Goal: Information Seeking & Learning: Learn about a topic

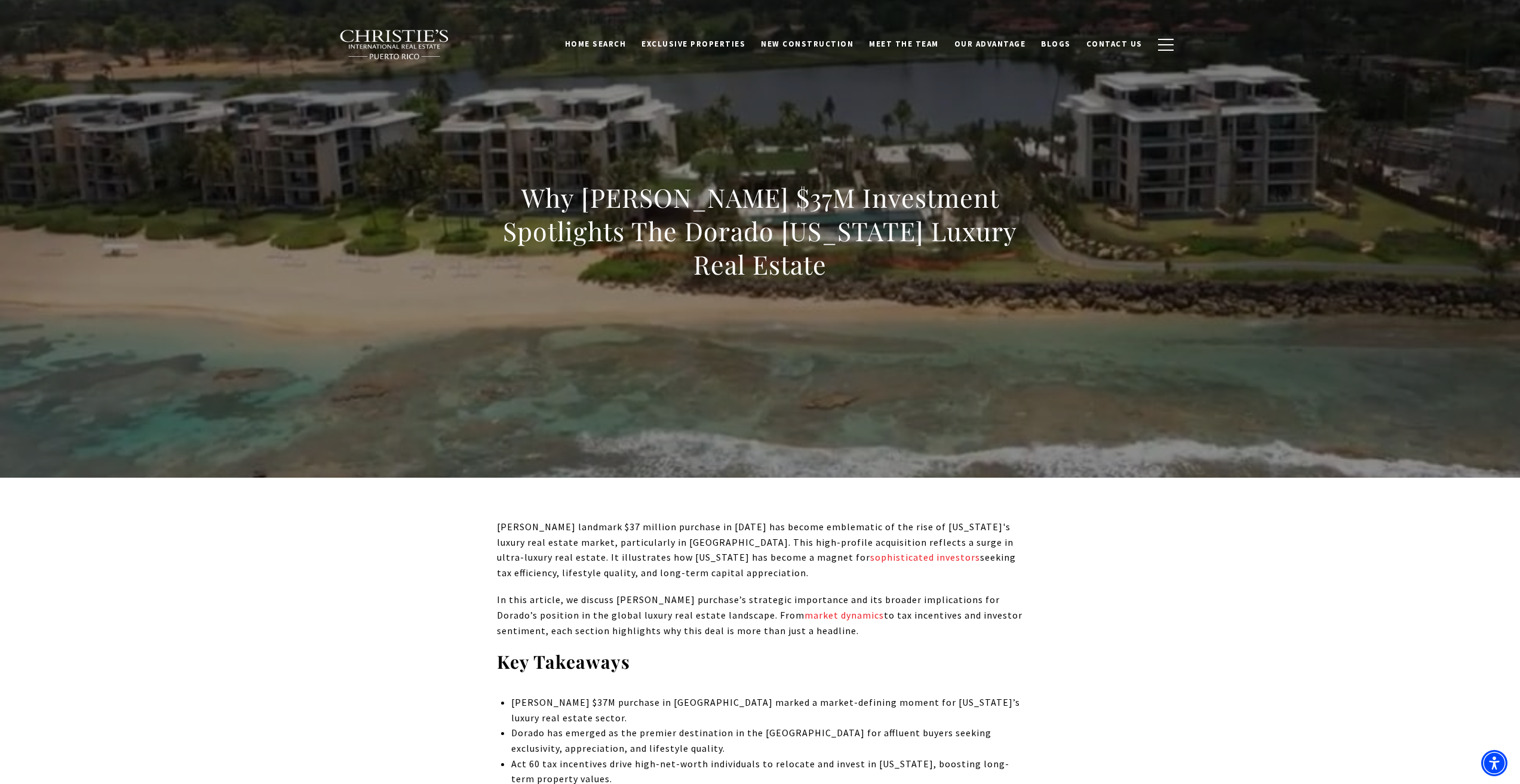
drag, startPoint x: 833, startPoint y: 258, endPoint x: 492, endPoint y: 202, distance: 345.6
click at [492, 202] on div "Why [PERSON_NAME] $37M Investment Spotlights The Dorado [US_STATE] Luxury Real …" at bounding box center [760, 239] width 836 height 358
click at [885, 283] on div "Why [PERSON_NAME] $37M Investment Spotlights The Dorado [US_STATE] Luxury Real …" at bounding box center [760, 239] width 527 height 116
click at [894, 315] on div "Why [PERSON_NAME] $37M Investment Spotlights The Dorado [US_STATE] Luxury Real …" at bounding box center [760, 239] width 836 height 358
click at [886, 250] on h1 "Why [PERSON_NAME] $37M Investment Spotlights The Dorado [US_STATE] Luxury Real …" at bounding box center [760, 231] width 527 height 100
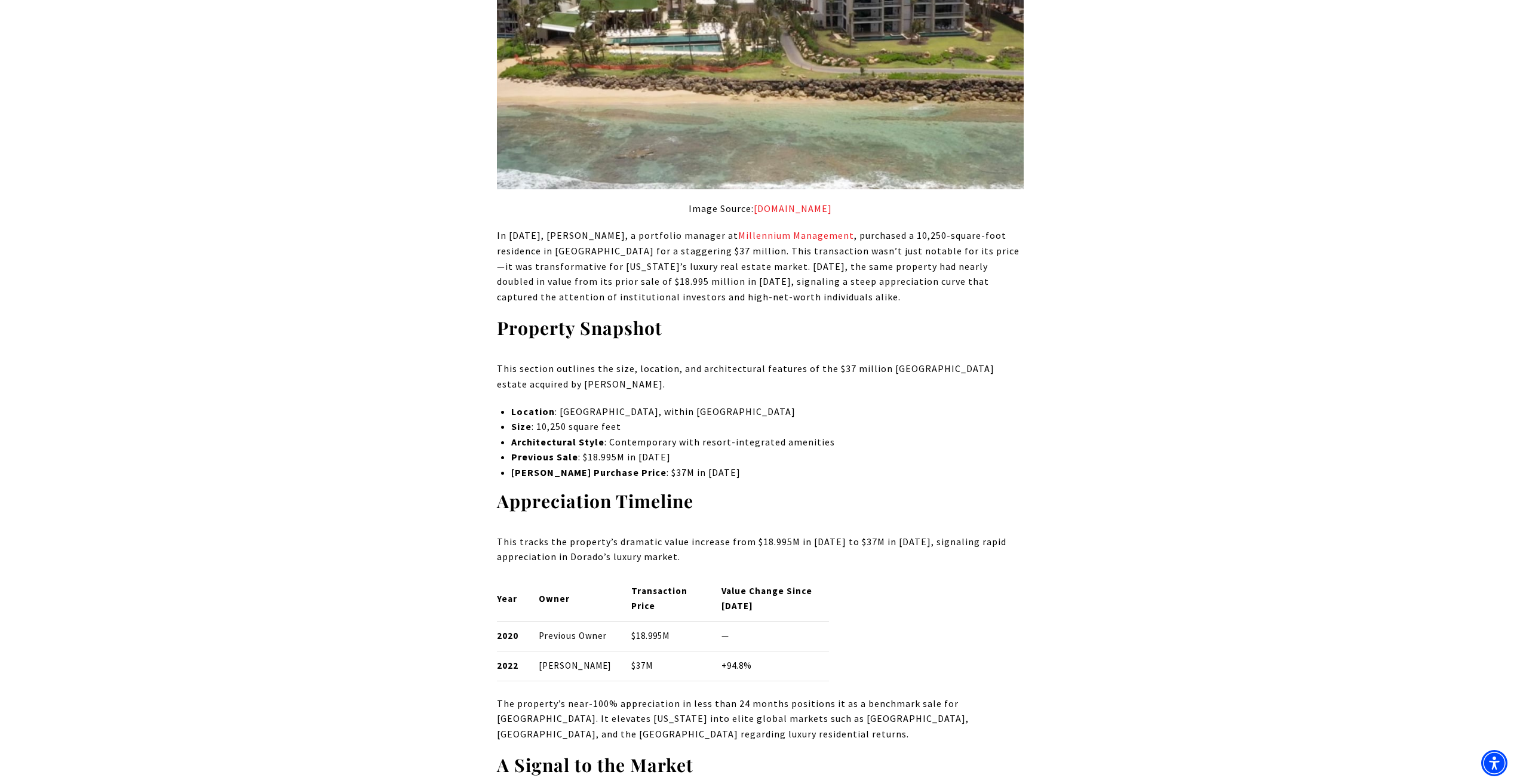
scroll to position [1134, 0]
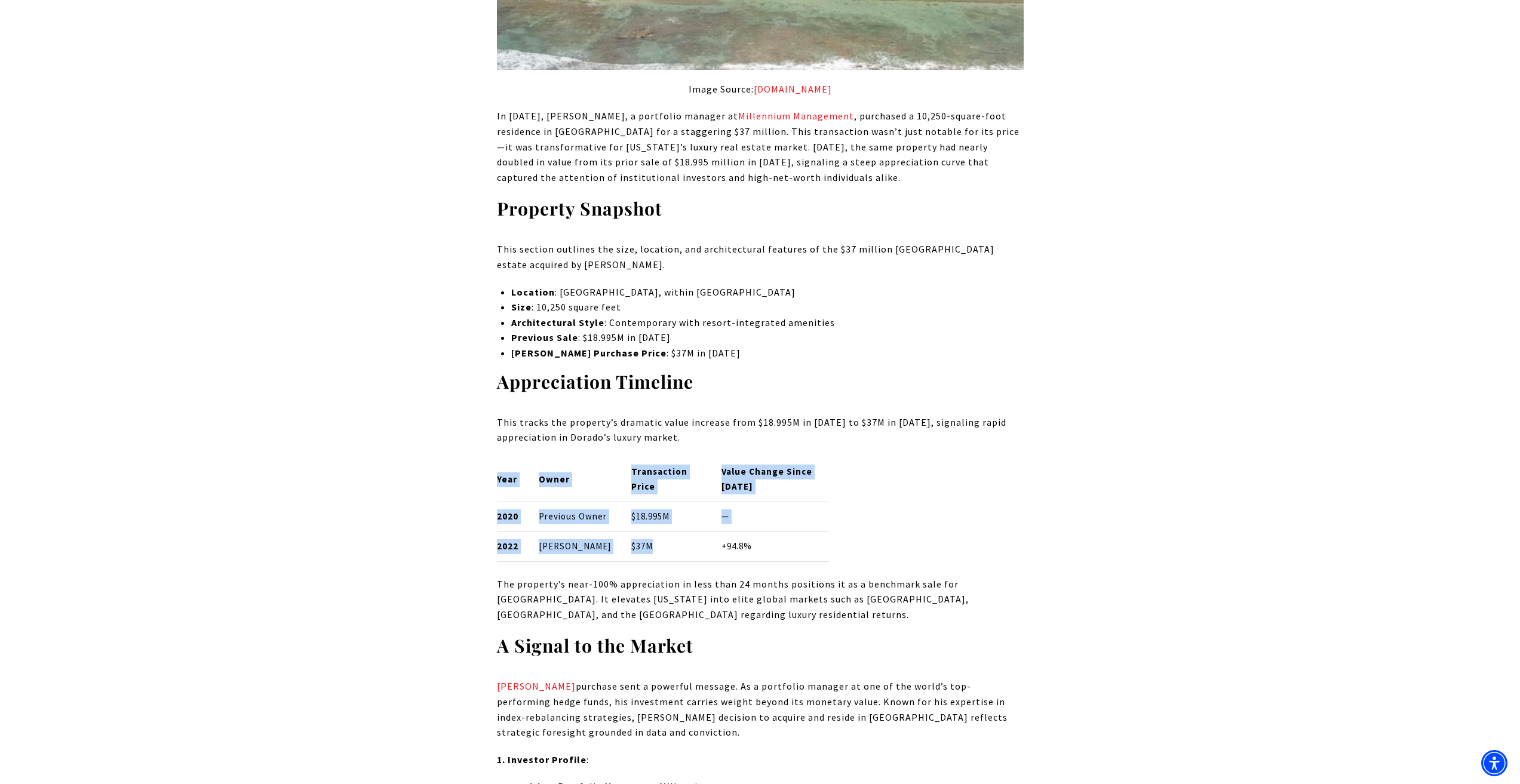
drag, startPoint x: 655, startPoint y: 557, endPoint x: 642, endPoint y: 523, distance: 36.4
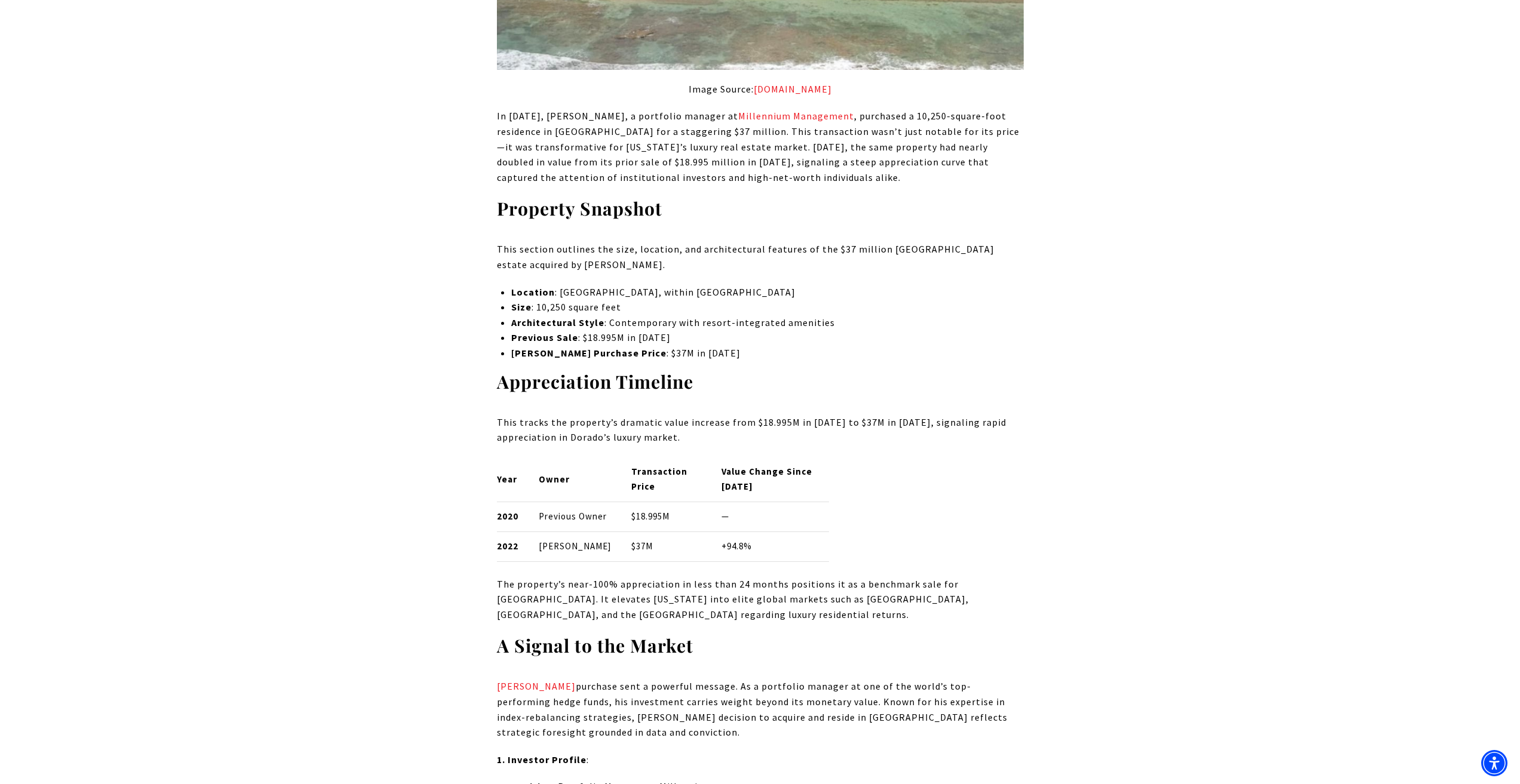
click at [840, 562] on div "Year Owner Transaction Price Value Change Since [DATE] 2020 Previous Owner $18.…" at bounding box center [760, 509] width 527 height 105
click at [833, 509] on div "Year Owner Transaction Price Value Change Since [DATE] 2020 Previous Owner $18.…" at bounding box center [760, 509] width 527 height 105
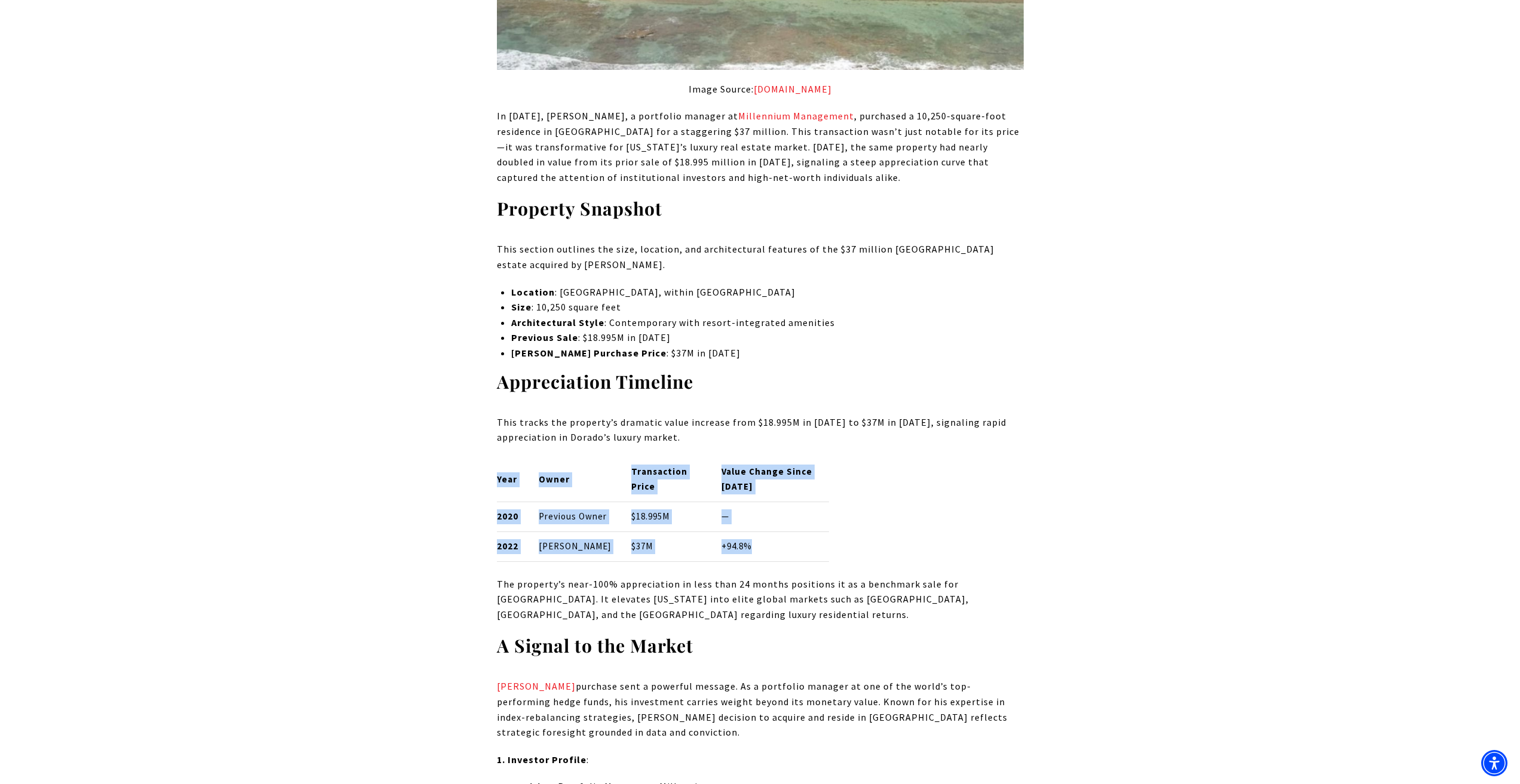
drag, startPoint x: 710, startPoint y: 511, endPoint x: 424, endPoint y: 462, distance: 290.2
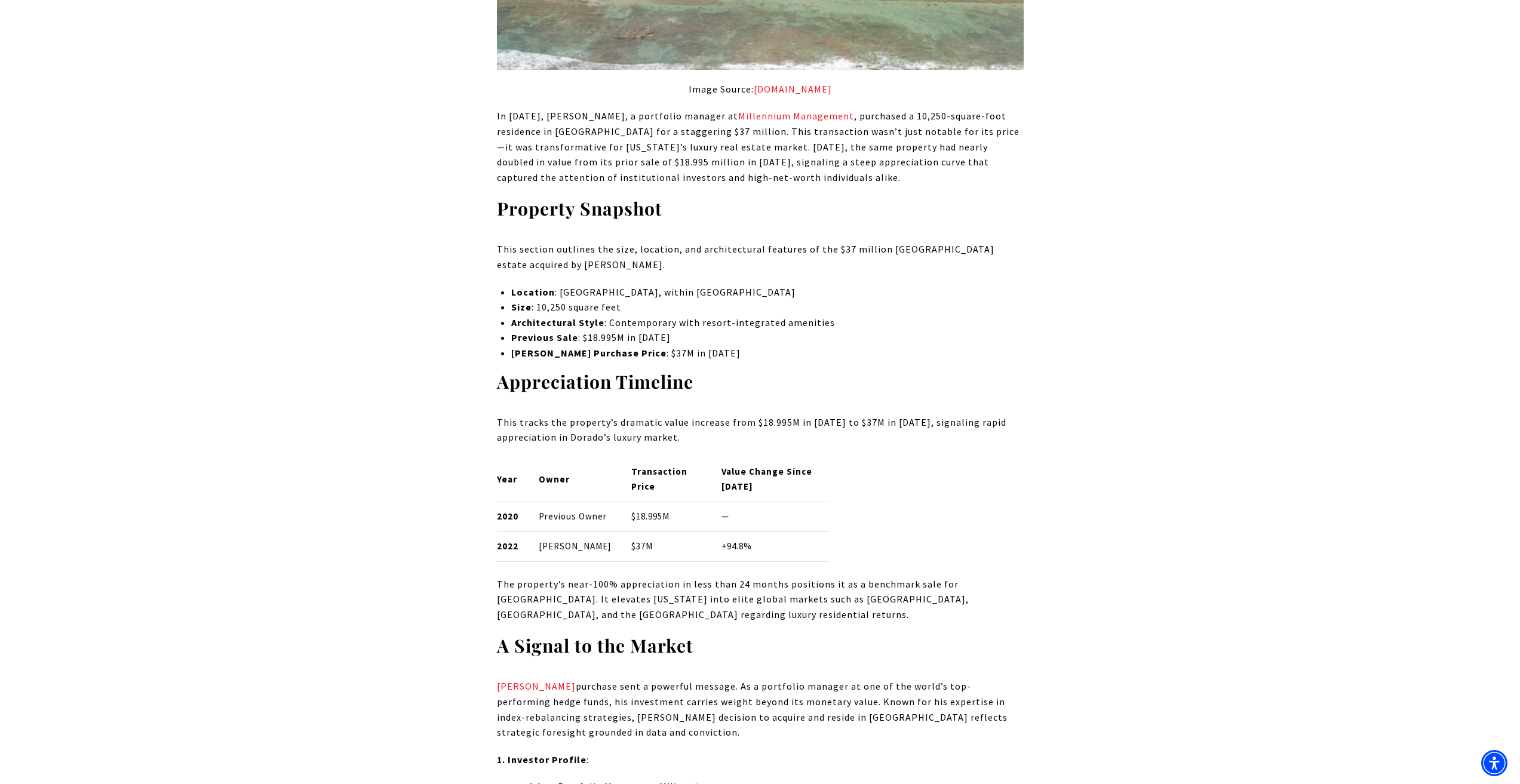
drag, startPoint x: 838, startPoint y: 539, endPoint x: 846, endPoint y: 445, distance: 94.3
click at [838, 539] on div "Year Owner Transaction Price Value Change Since [DATE] 2020 Previous Owner $18.…" at bounding box center [760, 509] width 527 height 105
click at [846, 445] on p "This tracks the property’s dramatic value increase from $18.995M in [DATE] to $…" at bounding box center [760, 430] width 527 height 30
drag, startPoint x: 855, startPoint y: 424, endPoint x: 855, endPoint y: 520, distance: 96.0
click at [855, 426] on p "This tracks the property’s dramatic value increase from $18.995M in [DATE] to $…" at bounding box center [760, 430] width 527 height 30
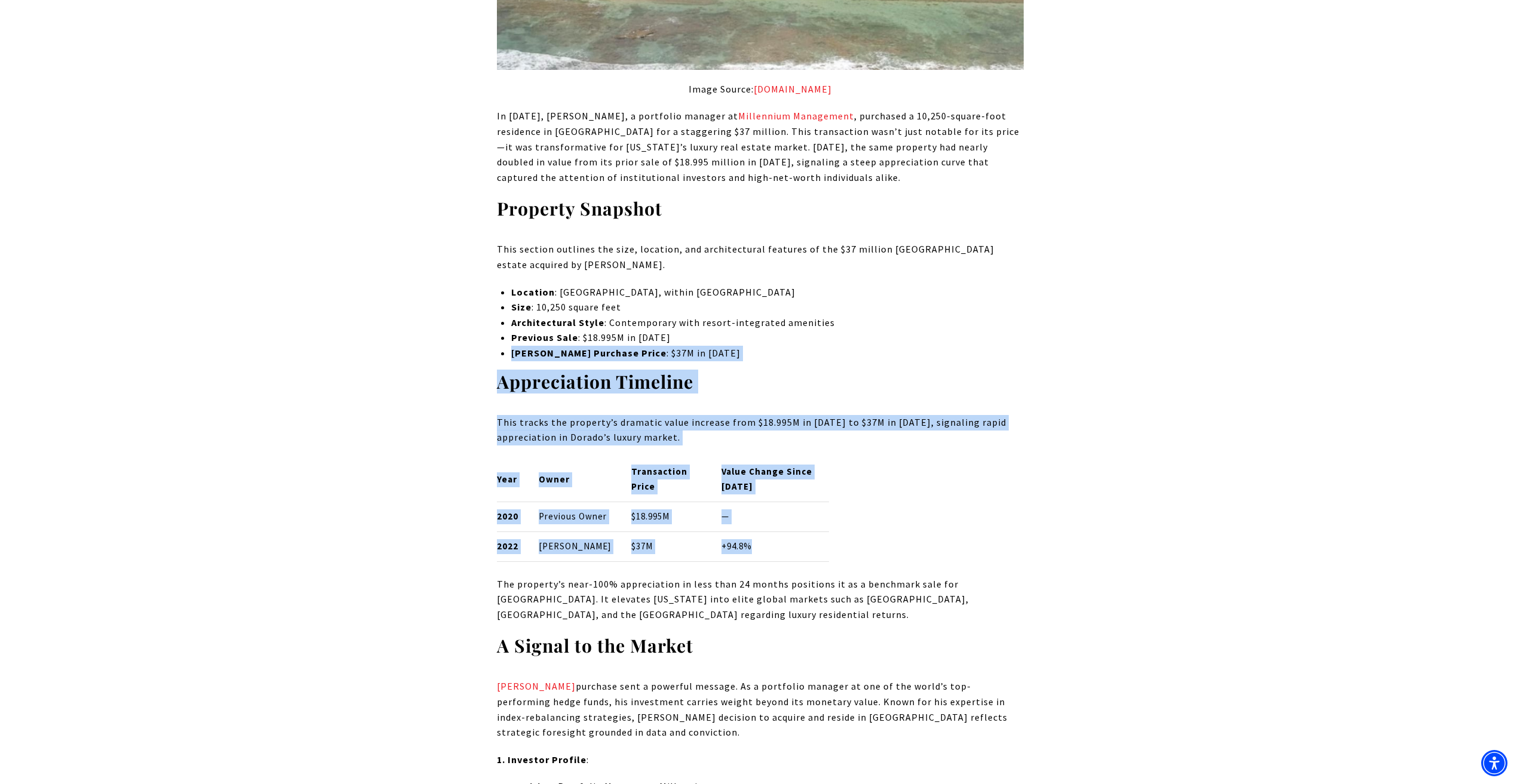
drag, startPoint x: 774, startPoint y: 545, endPoint x: 369, endPoint y: 356, distance: 446.9
click at [838, 544] on div "Year Owner Transaction Price Value Change Since [DATE] 2020 Previous Owner $18.…" at bounding box center [760, 509] width 527 height 105
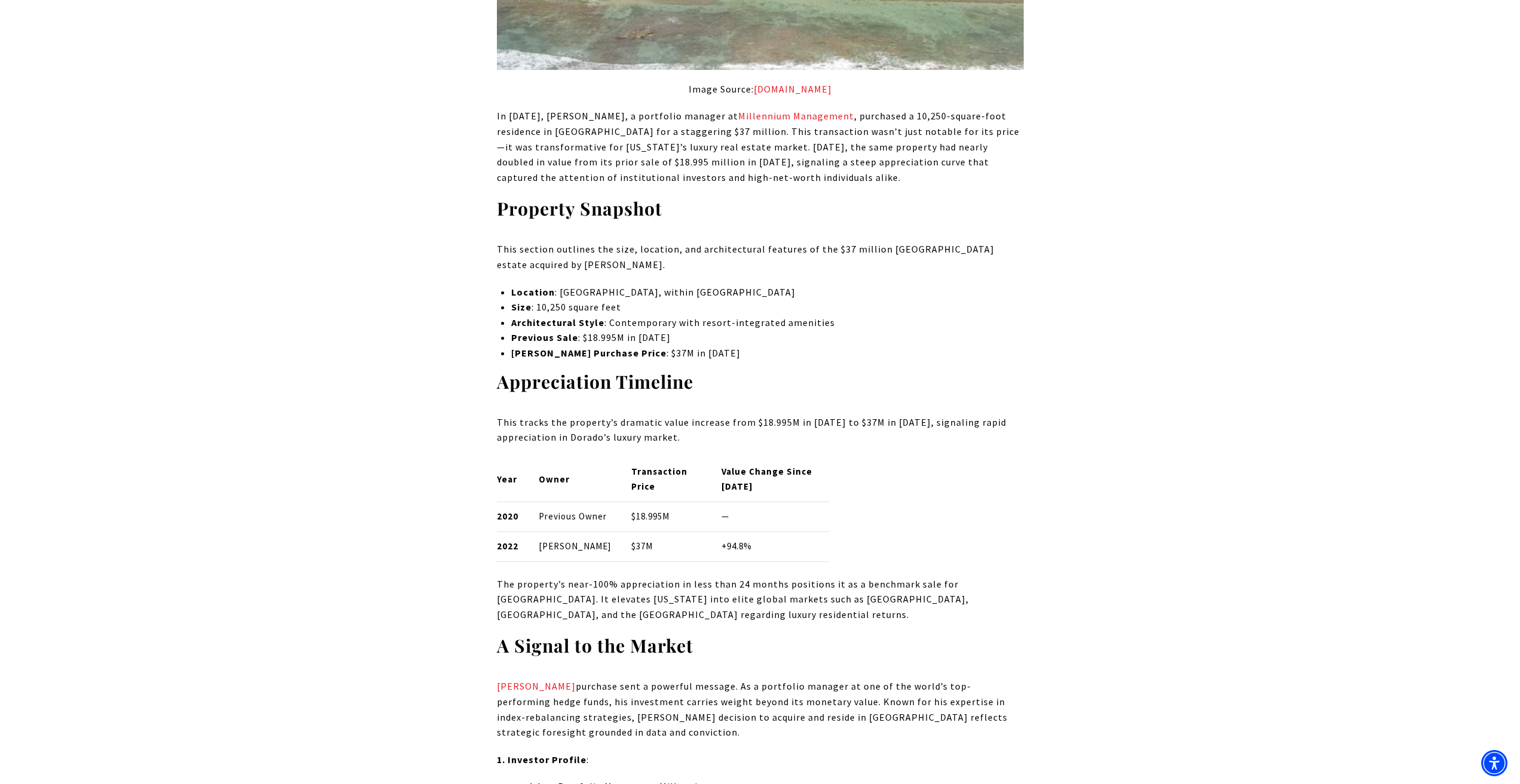
click at [859, 545] on div "Year Owner Transaction Price Value Change Since [DATE] 2020 Previous Owner $18.…" at bounding box center [760, 509] width 527 height 105
drag, startPoint x: 882, startPoint y: 468, endPoint x: 873, endPoint y: 360, distance: 108.4
click at [882, 467] on div "Year Owner Transaction Price Value Change Since [DATE] 2020 Previous Owner $18.…" at bounding box center [760, 509] width 527 height 105
click at [873, 360] on p "[PERSON_NAME] Purchase Price : $37M in [DATE]" at bounding box center [767, 354] width 512 height 16
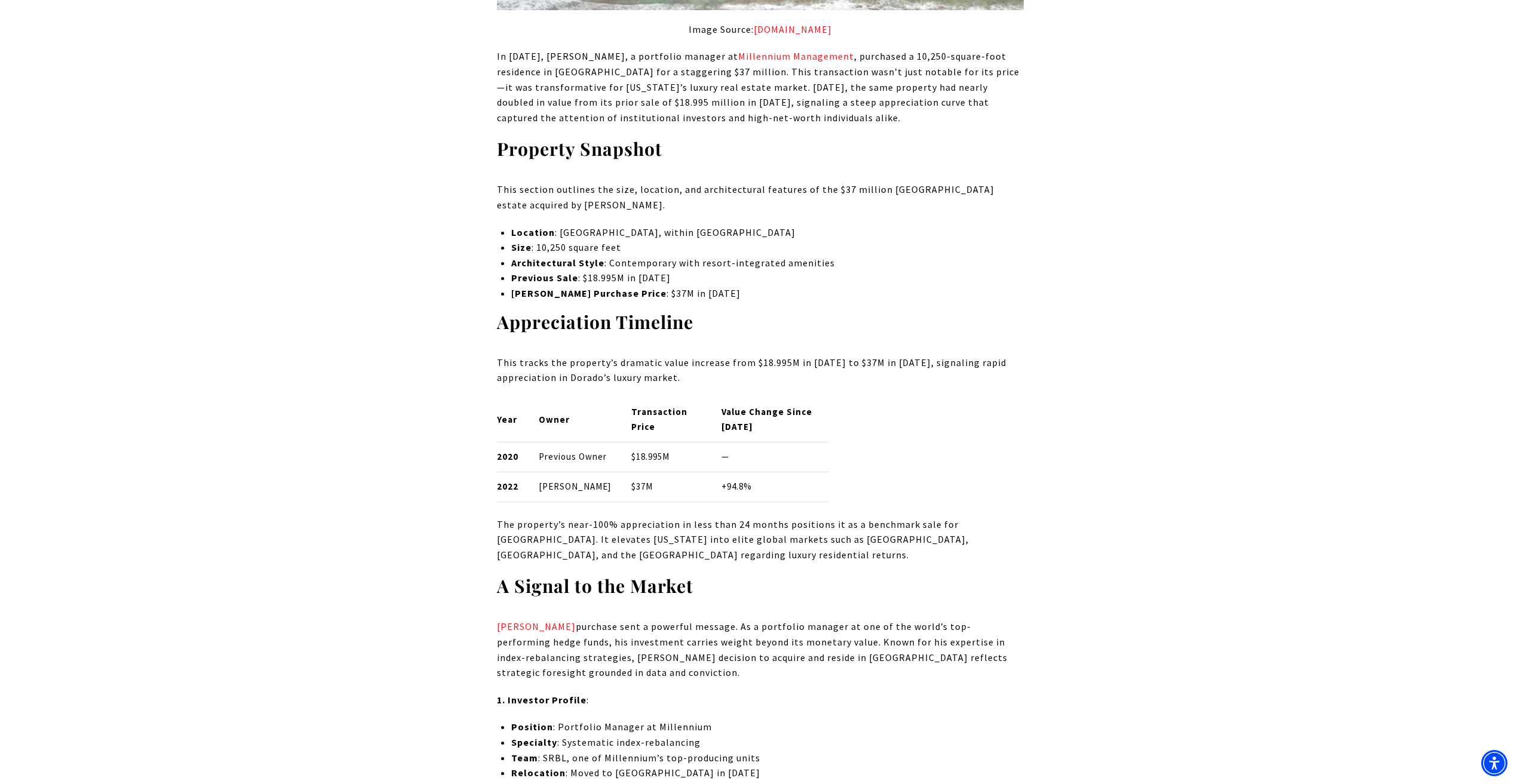
scroll to position [1314, 0]
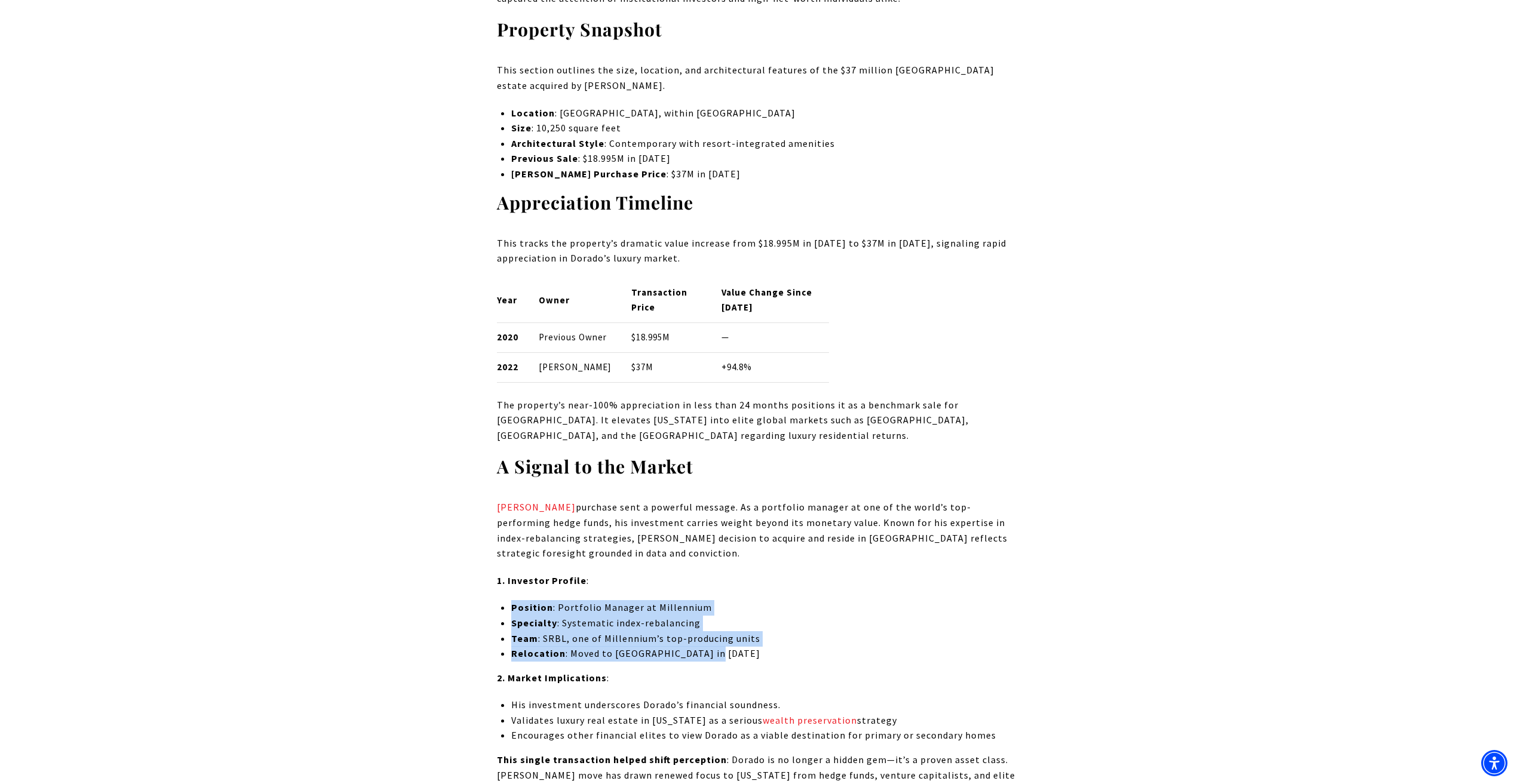
drag, startPoint x: 745, startPoint y: 680, endPoint x: 474, endPoint y: 625, distance: 276.5
click at [602, 631] on li "Specialty : Systematic index-rebalancing" at bounding box center [767, 623] width 512 height 16
drag, startPoint x: 634, startPoint y: 657, endPoint x: 804, endPoint y: 695, distance: 174.2
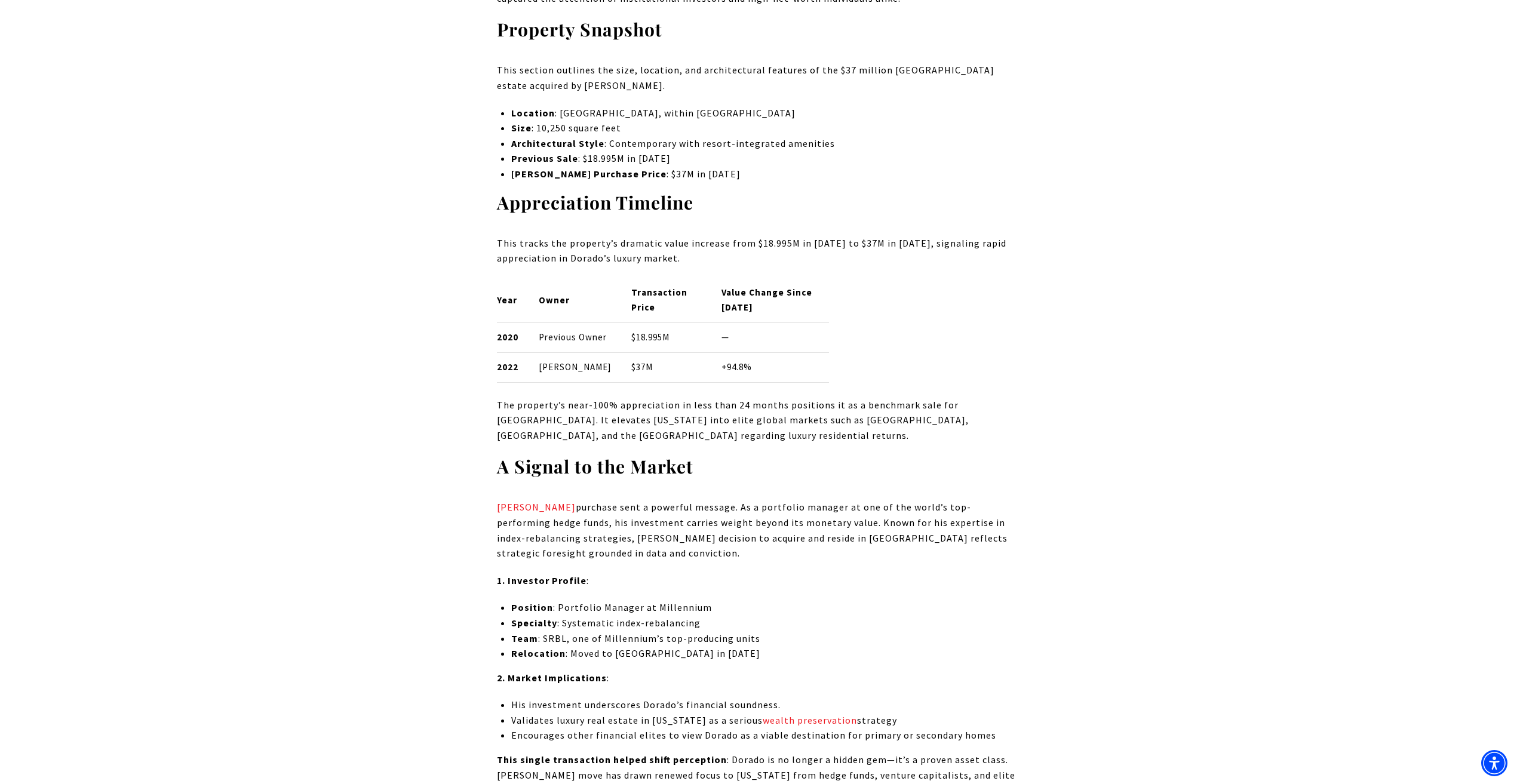
click at [815, 615] on li "Position : Portfolio Manager at Millennium" at bounding box center [767, 608] width 512 height 16
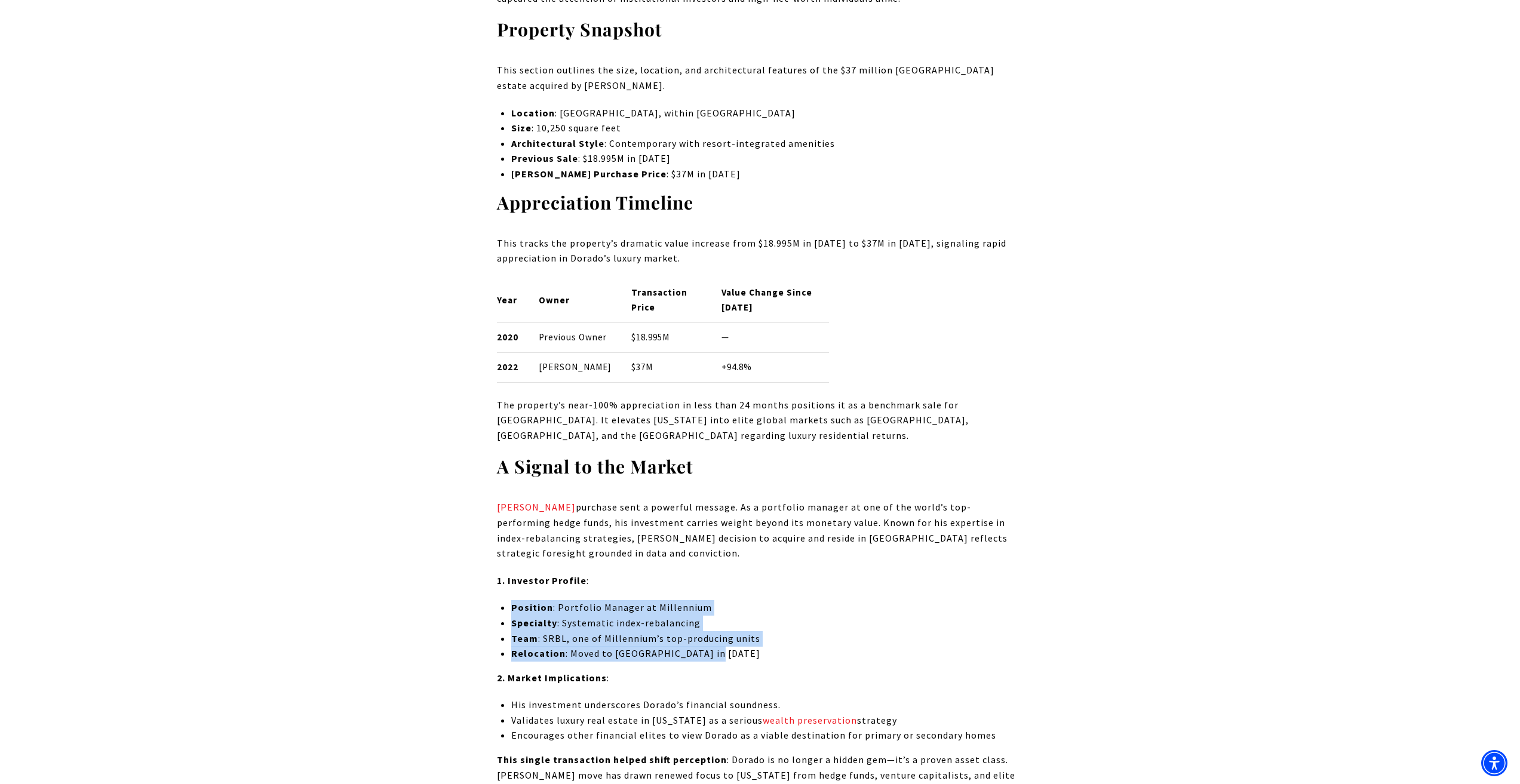
drag, startPoint x: 686, startPoint y: 664, endPoint x: 497, endPoint y: 638, distance: 190.8
drag, startPoint x: 546, startPoint y: 640, endPoint x: 771, endPoint y: 679, distance: 228.4
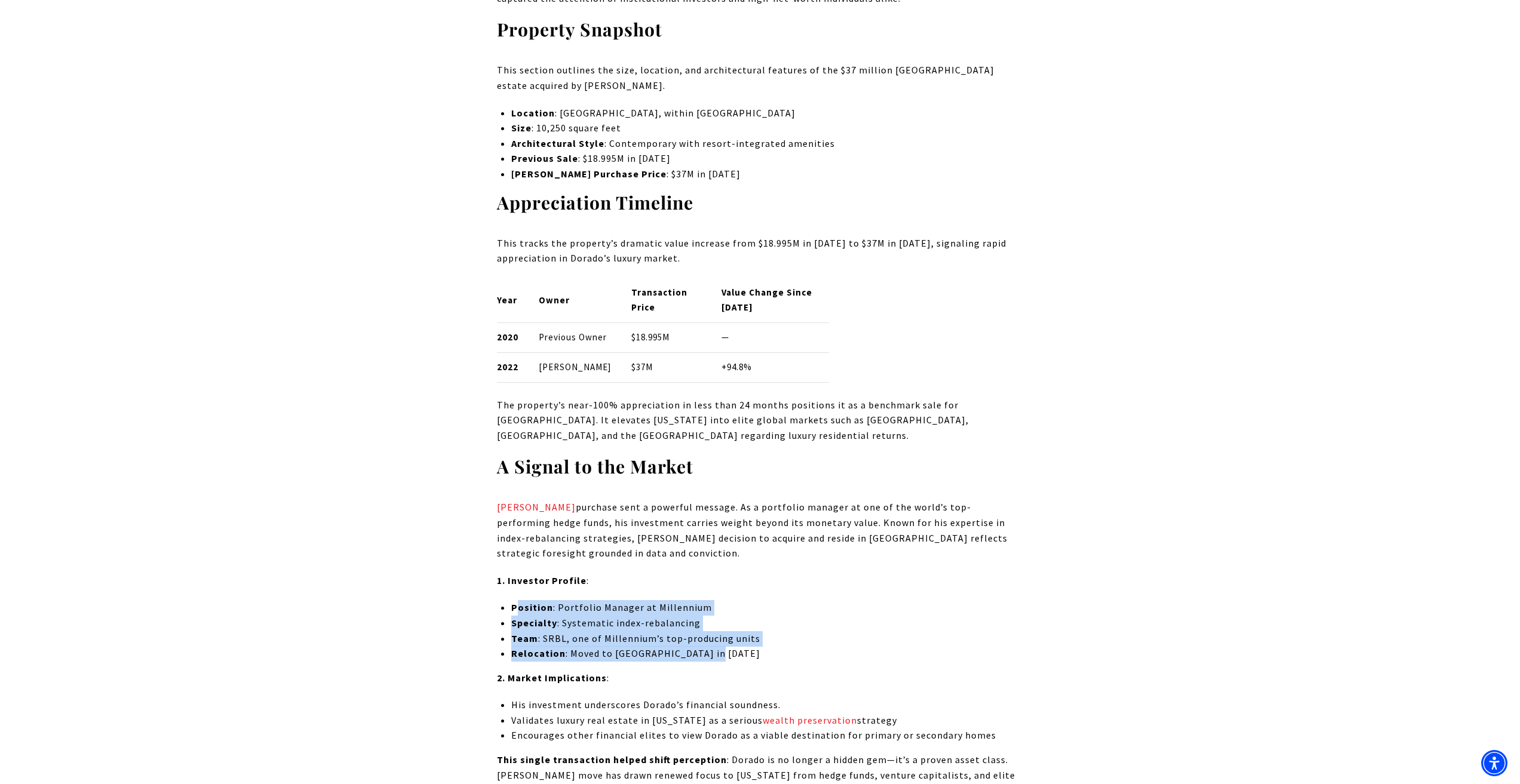
click at [797, 661] on li "Relocation : Moved to [GEOGRAPHIC_DATA] in [DATE]" at bounding box center [767, 653] width 512 height 16
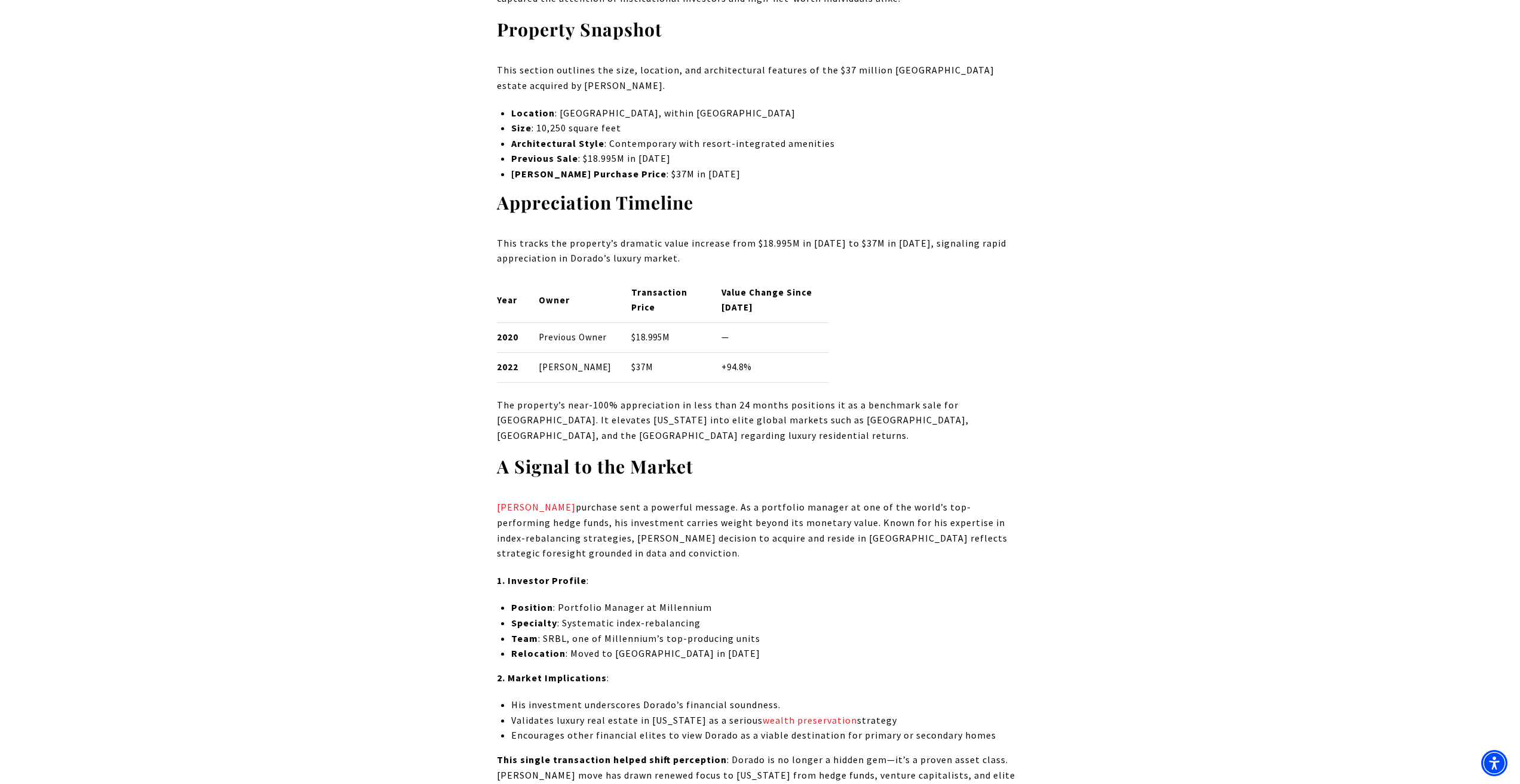
click at [770, 561] on p "[PERSON_NAME] purchase sent a powerful message. As a portfolio manager at one o…" at bounding box center [760, 530] width 527 height 61
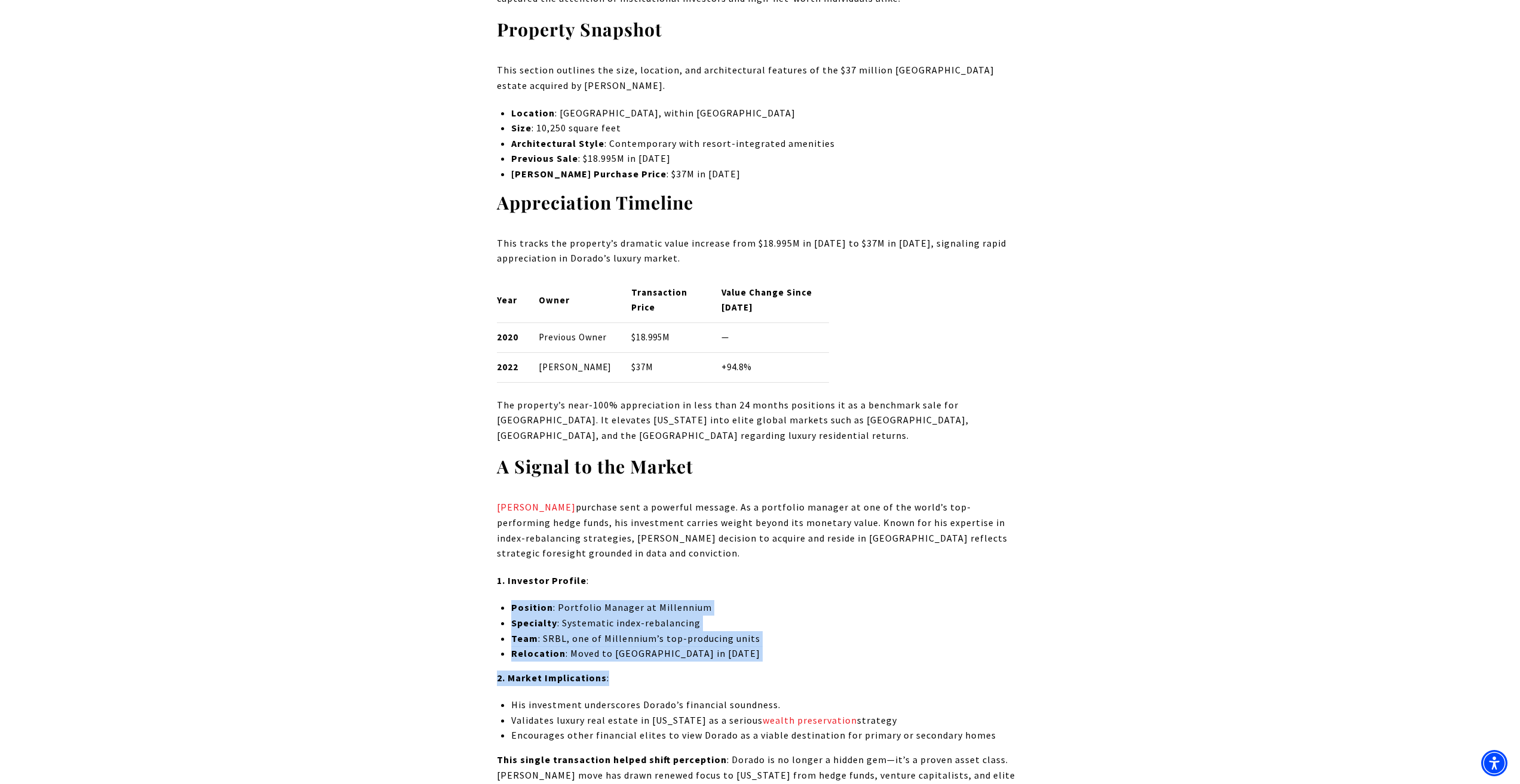
drag, startPoint x: 715, startPoint y: 682, endPoint x: 476, endPoint y: 621, distance: 246.7
drag, startPoint x: 478, startPoint y: 614, endPoint x: 843, endPoint y: 697, distance: 374.3
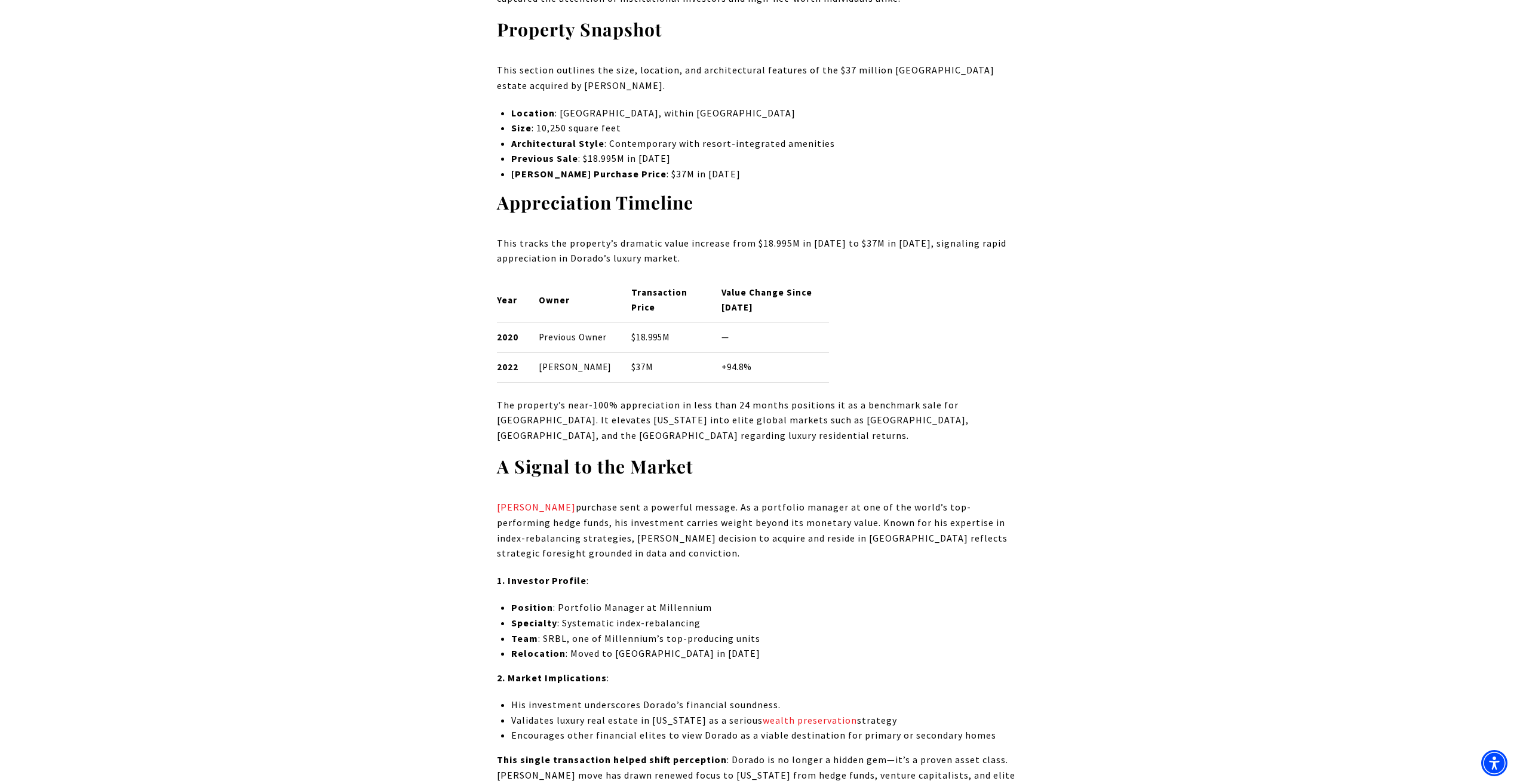
click at [808, 561] on p "[PERSON_NAME] purchase sent a powerful message. As a portfolio manager at one o…" at bounding box center [760, 530] width 527 height 61
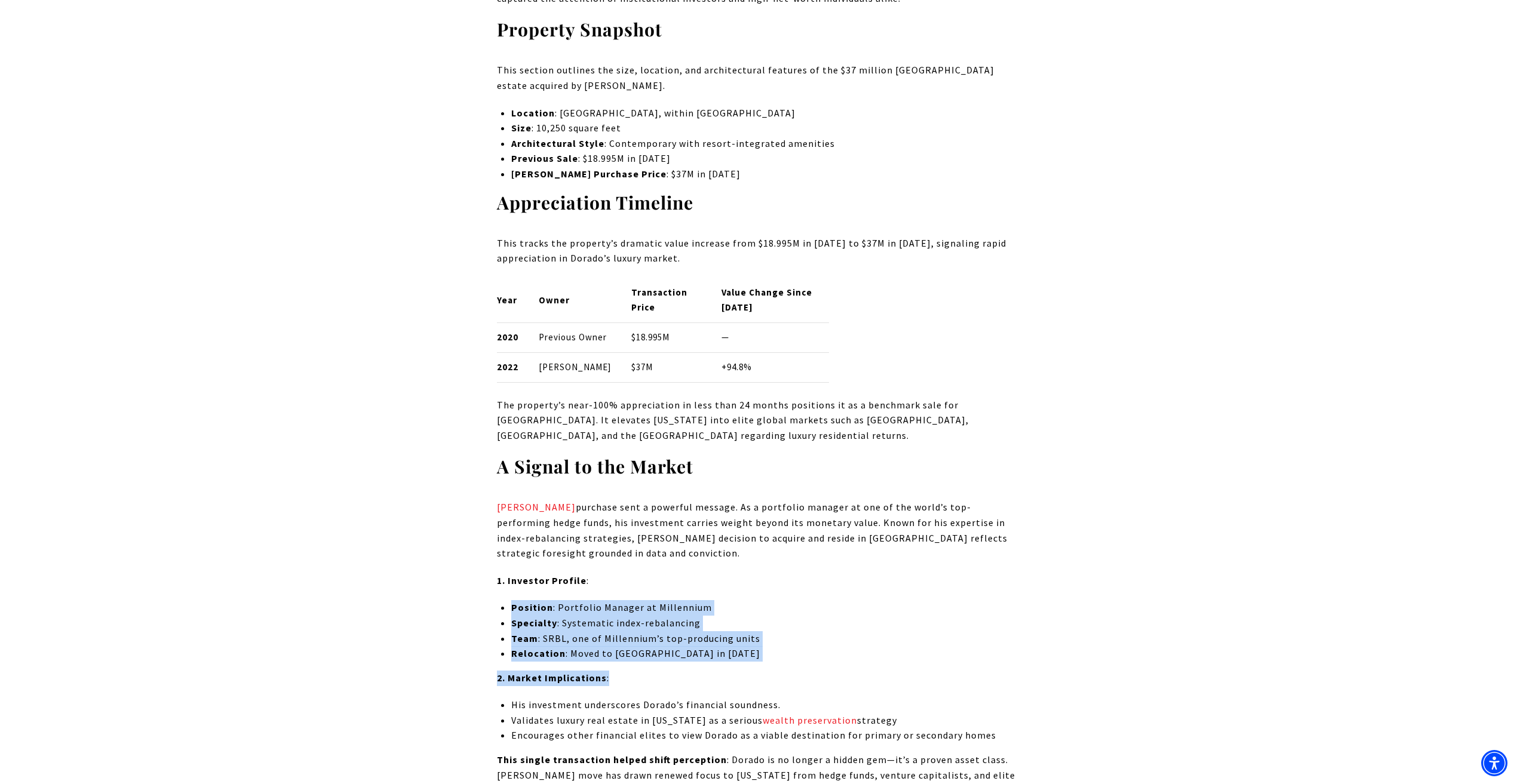
drag, startPoint x: 740, startPoint y: 694, endPoint x: 501, endPoint y: 642, distance: 244.6
drag, startPoint x: 828, startPoint y: 687, endPoint x: 840, endPoint y: 683, distance: 12.6
click at [829, 661] on li "Relocation : Moved to [GEOGRAPHIC_DATA] in [DATE]" at bounding box center [767, 653] width 512 height 16
click at [880, 631] on li "Specialty : Systematic index-rebalancing" at bounding box center [767, 623] width 512 height 16
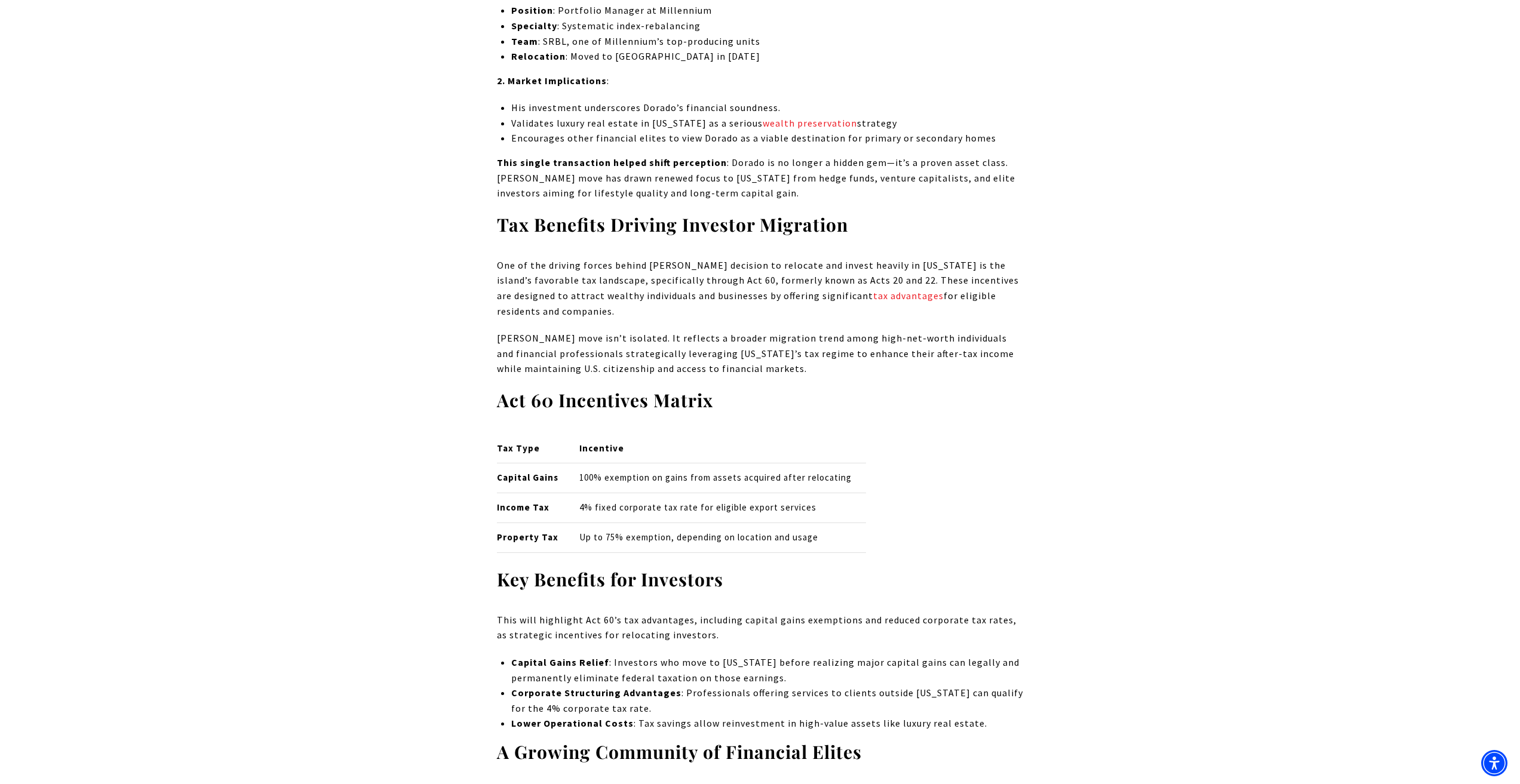
scroll to position [1970, 0]
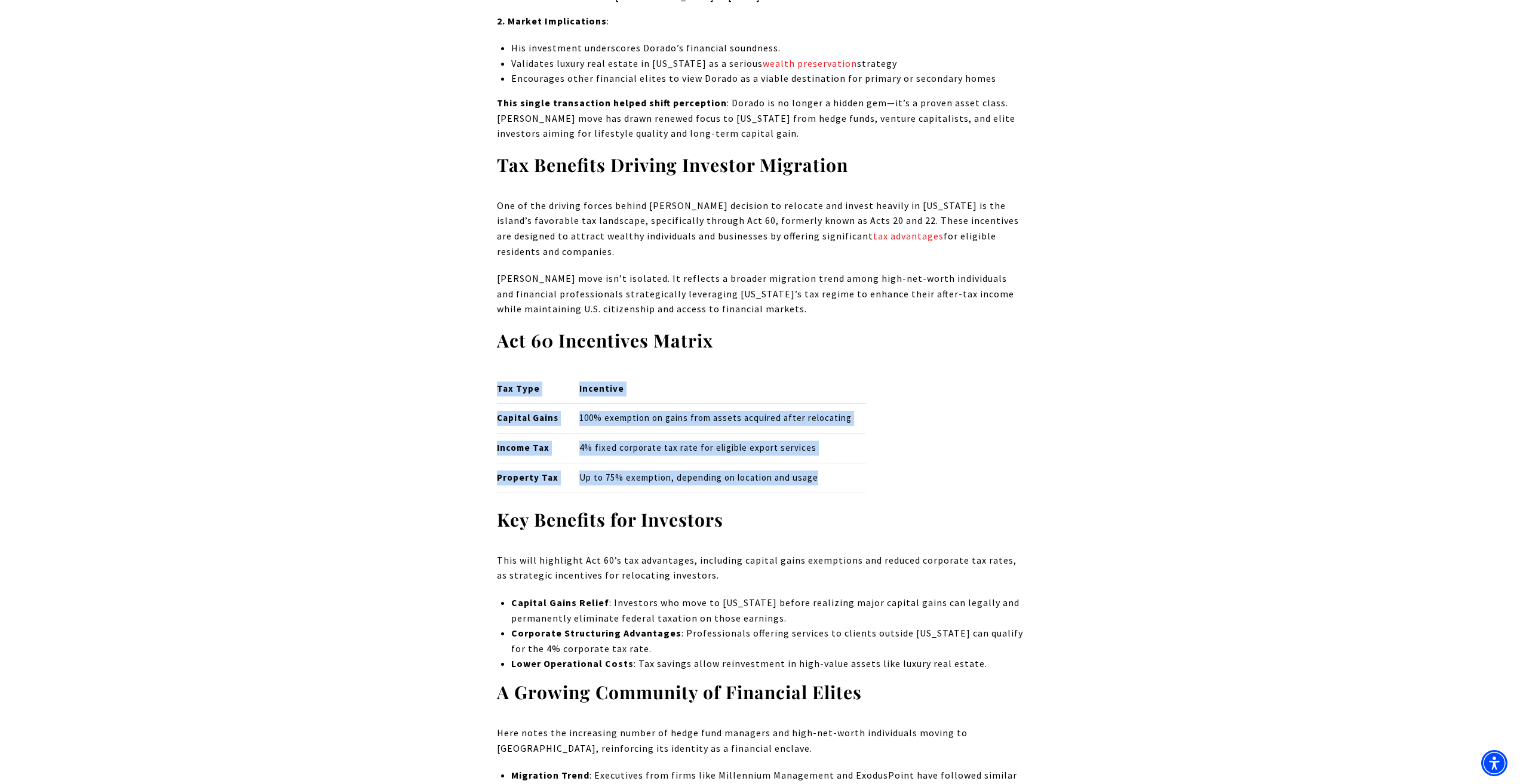
drag, startPoint x: 857, startPoint y: 496, endPoint x: 500, endPoint y: 423, distance: 364.4
click at [808, 397] on p "Incentive" at bounding box center [723, 388] width 287 height 15
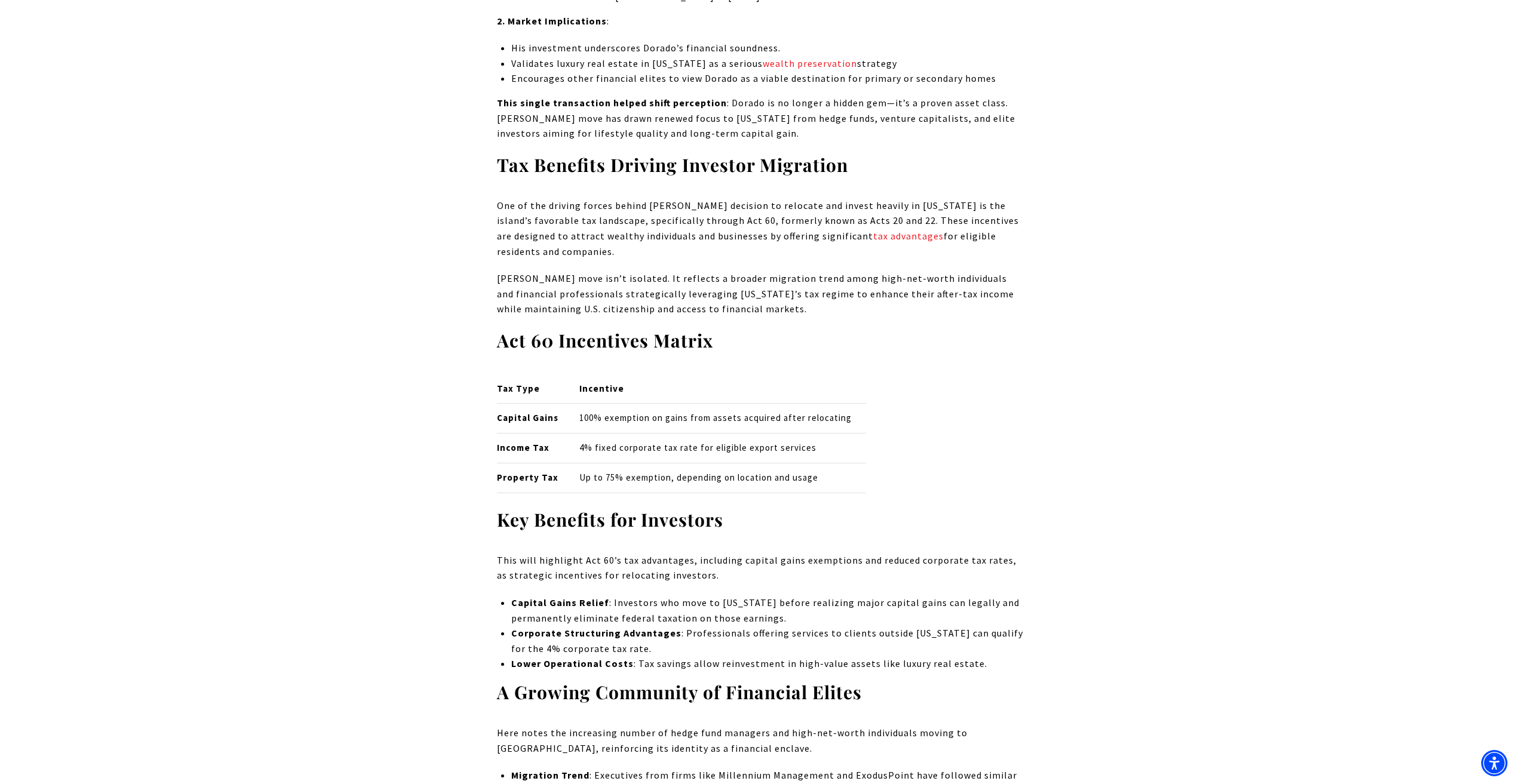
click at [802, 317] on p "[PERSON_NAME] move isn’t isolated. It reflects a broader migration trend among …" at bounding box center [760, 294] width 527 height 46
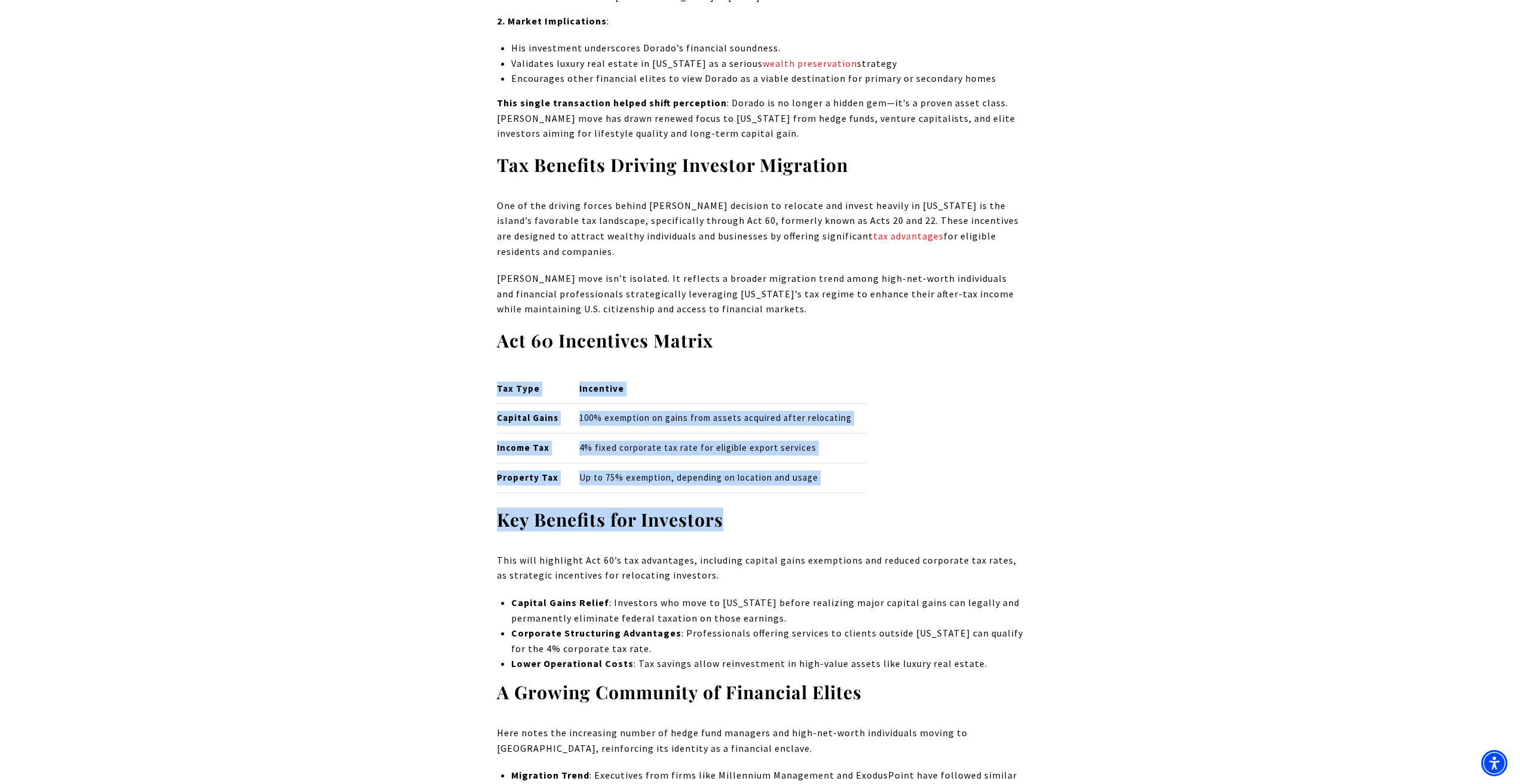
drag, startPoint x: 569, startPoint y: 447, endPoint x: 907, endPoint y: 526, distance: 347.1
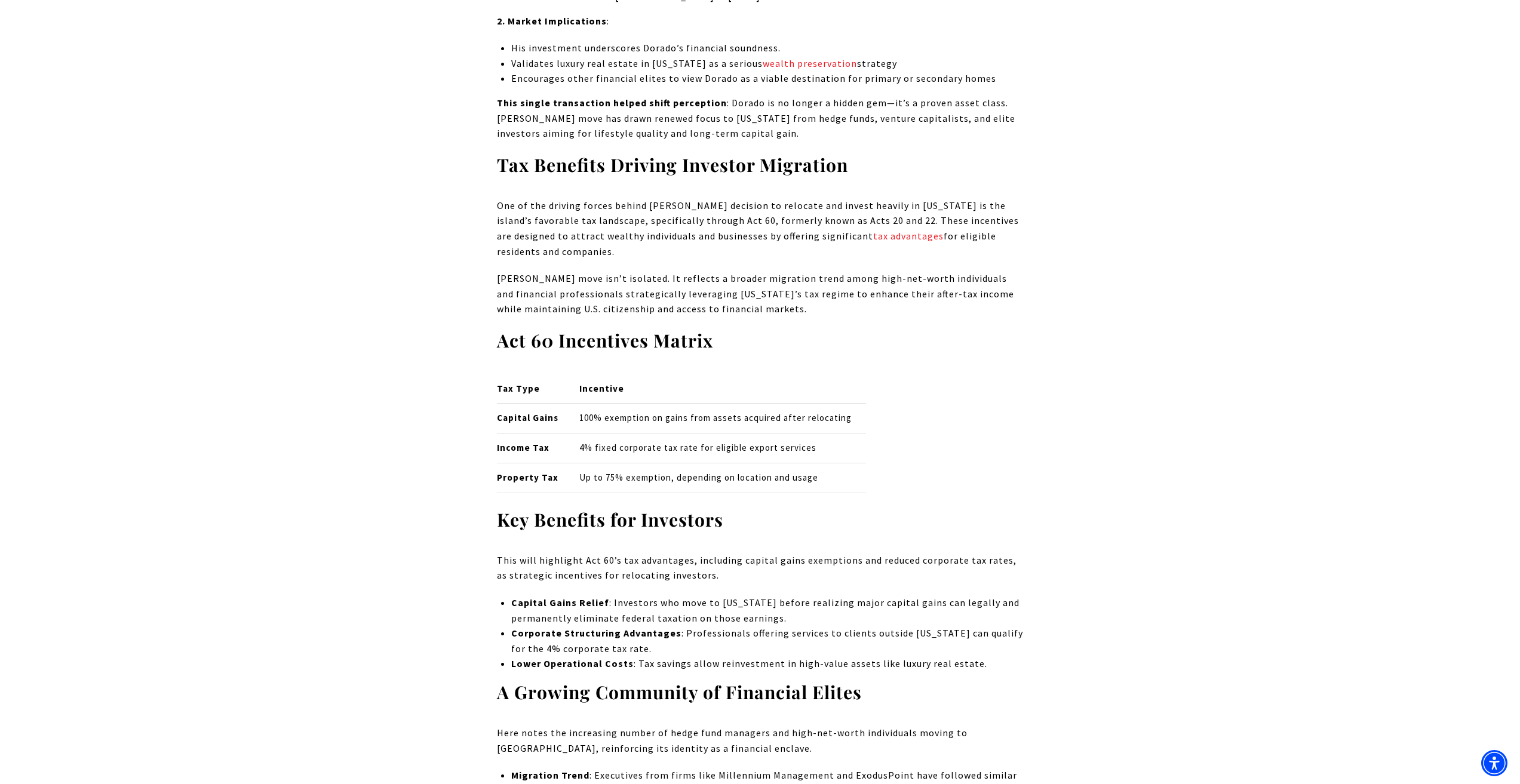
drag, startPoint x: 897, startPoint y: 364, endPoint x: 878, endPoint y: 516, distance: 153.2
click at [897, 353] on h3 "Act 60 Incentives Matrix" at bounding box center [760, 341] width 527 height 23
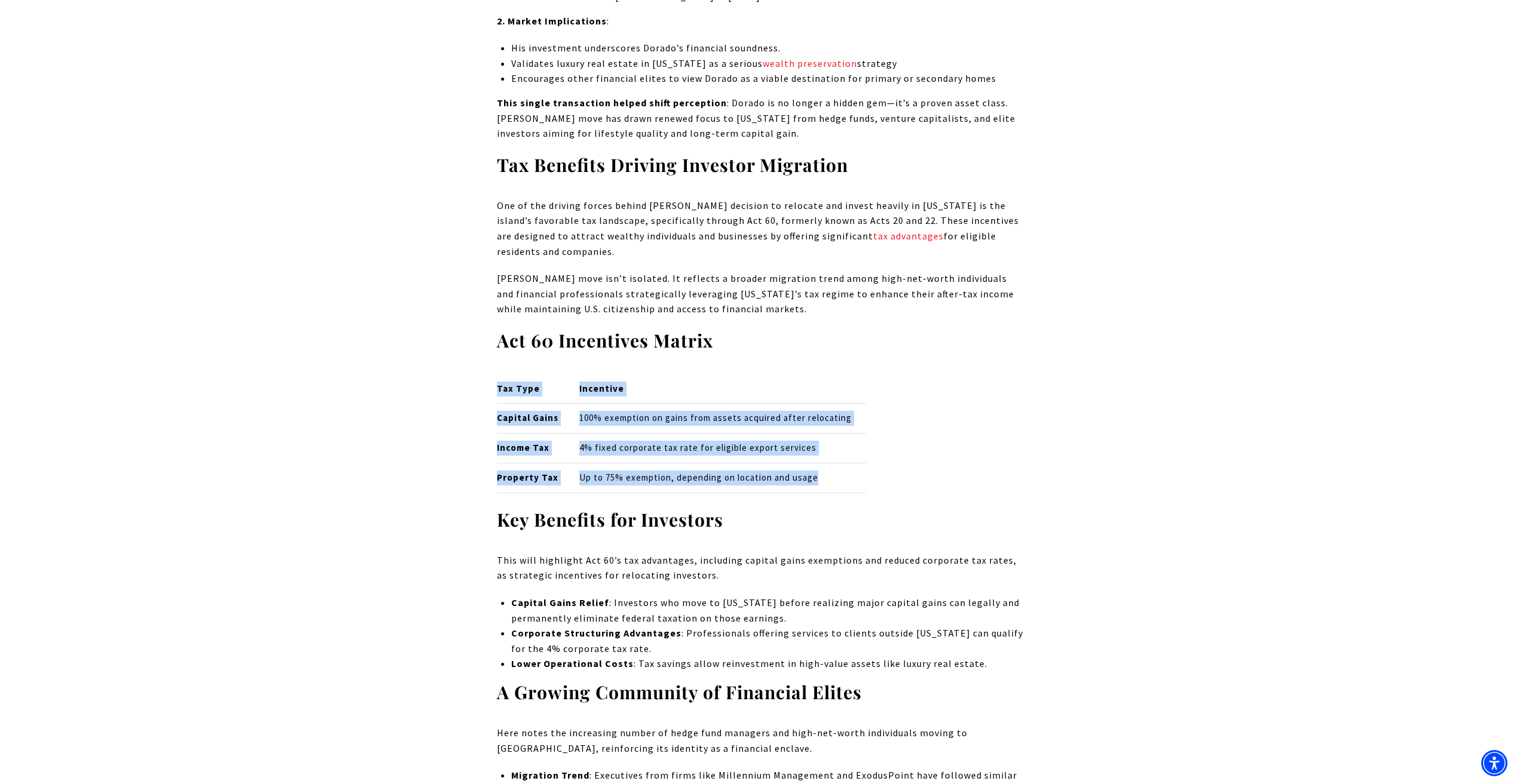
drag, startPoint x: 789, startPoint y: 495, endPoint x: 403, endPoint y: 405, distance: 396.4
click at [768, 403] on td "Incentive" at bounding box center [718, 388] width 297 height 29
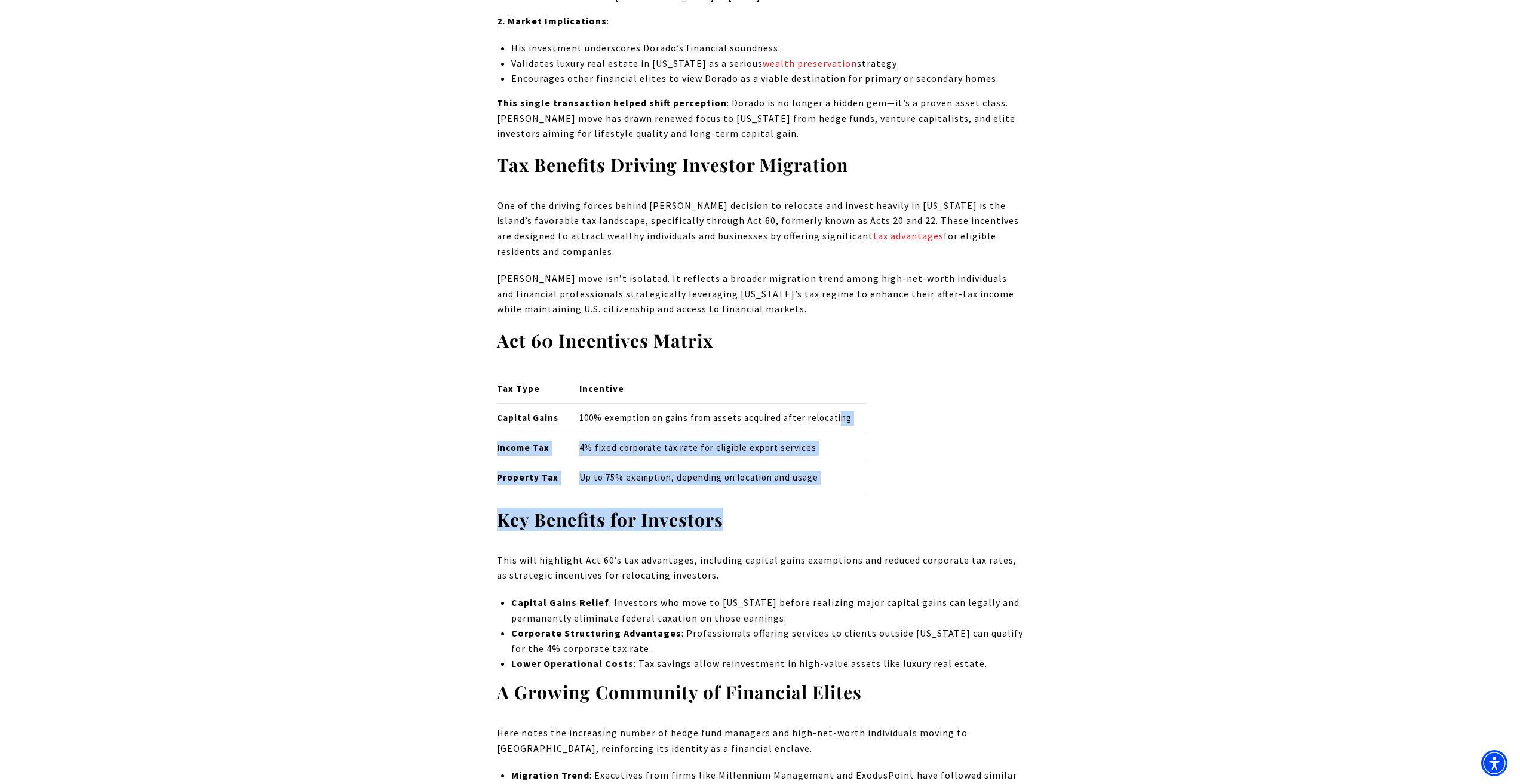
drag, startPoint x: 848, startPoint y: 476, endPoint x: 868, endPoint y: 535, distance: 62.3
click at [879, 431] on div "Tax Type Incentive Capital Gains 100% exemption on gains from assets acquired a…" at bounding box center [760, 433] width 527 height 119
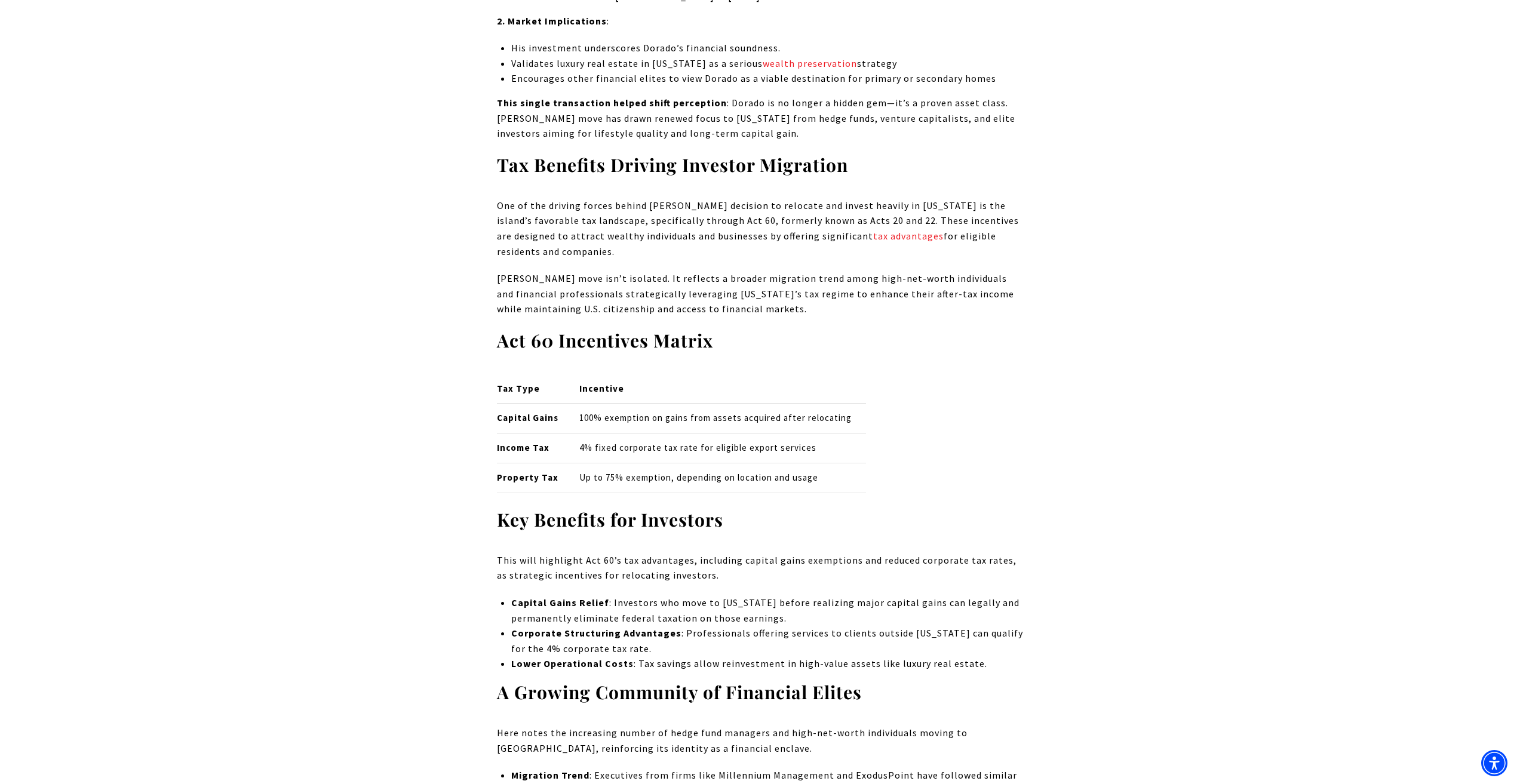
click at [881, 353] on h3 "Act 60 Incentives Matrix" at bounding box center [760, 341] width 527 height 23
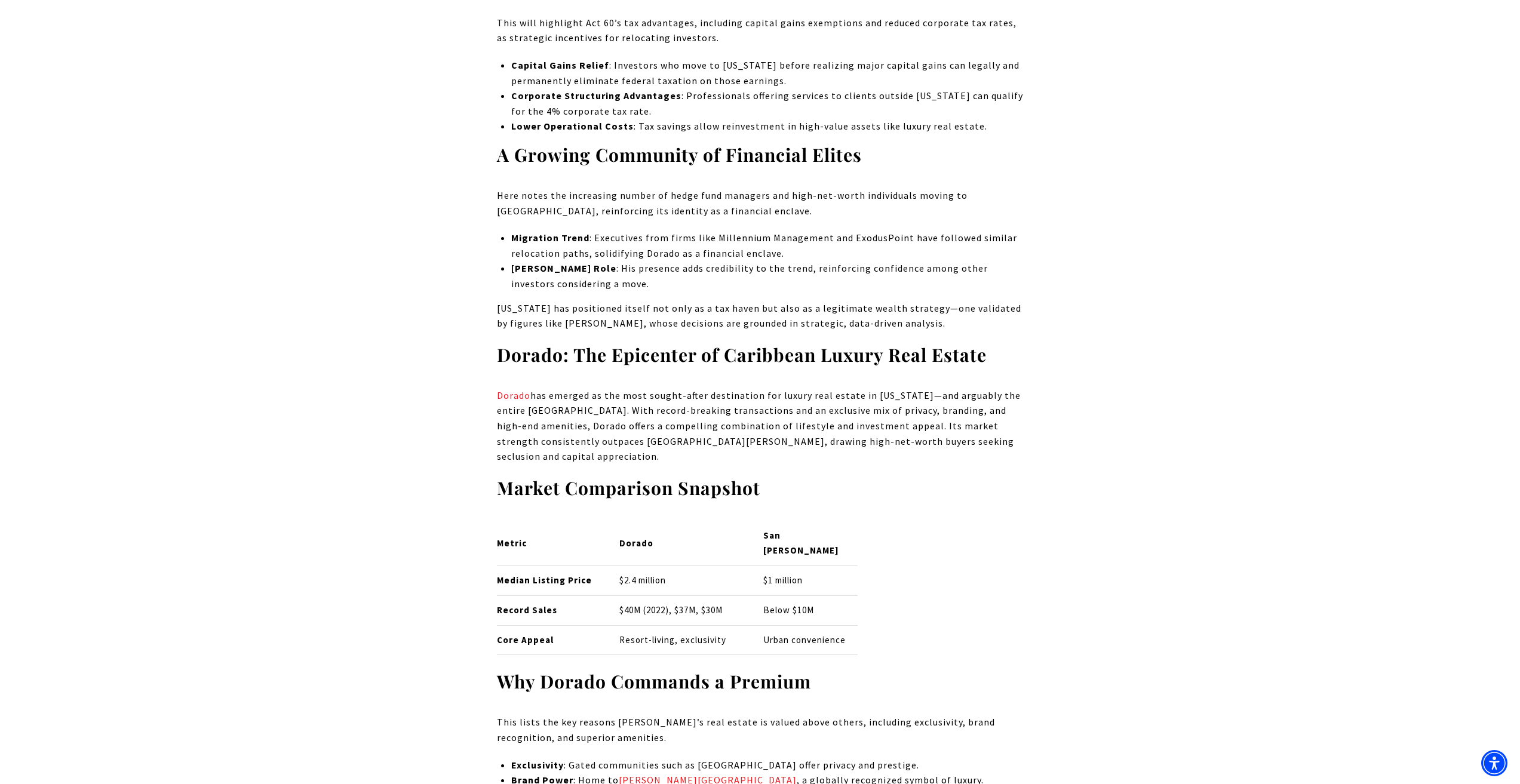
scroll to position [2687, 0]
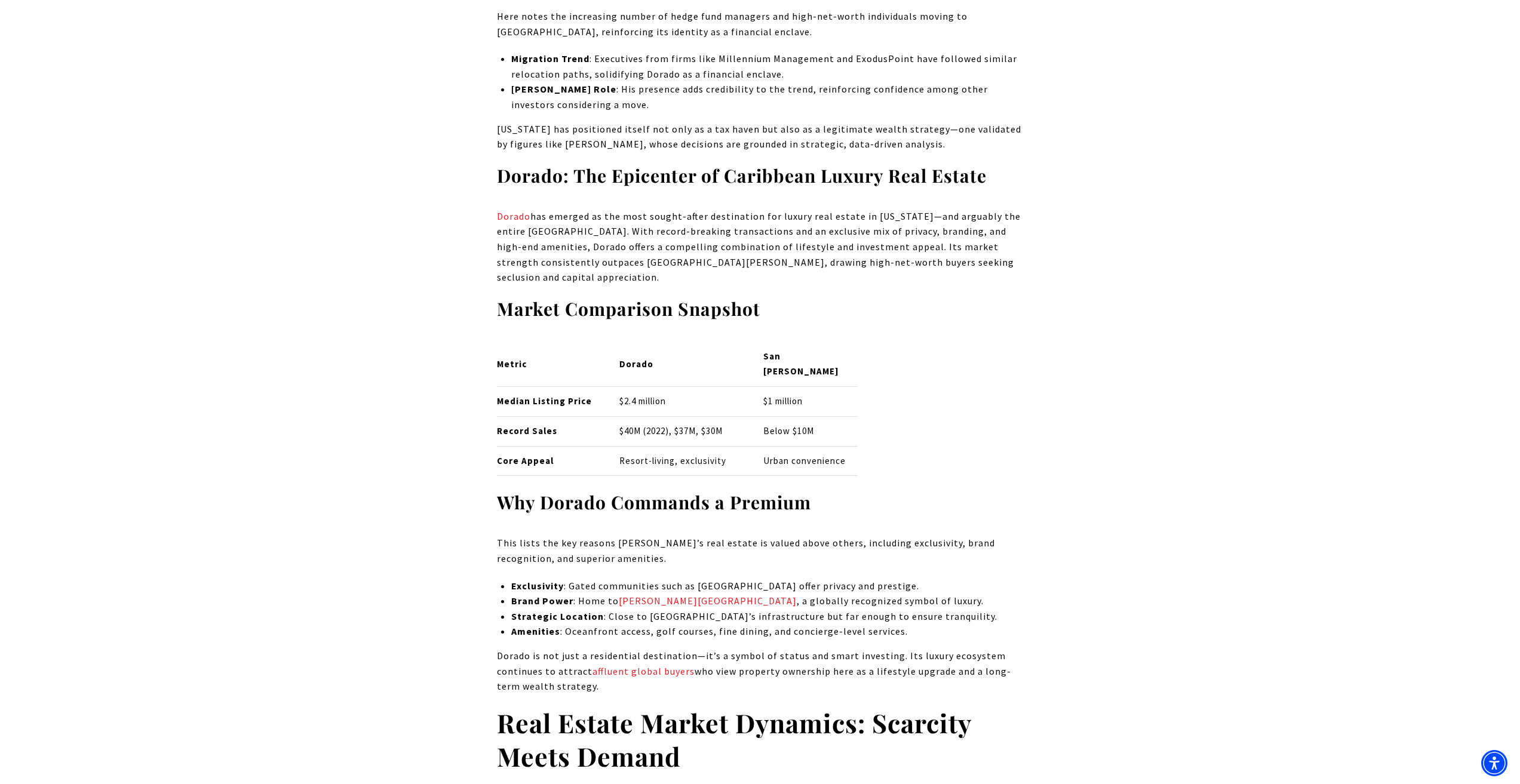
drag, startPoint x: 860, startPoint y: 461, endPoint x: 463, endPoint y: 364, distance: 408.7
click at [1015, 417] on div "Metric [GEOGRAPHIC_DATA] [GEOGRAPHIC_DATA][PERSON_NAME] Median Listing Price $2…" at bounding box center [760, 409] width 527 height 134
click at [997, 321] on h3 "Market Comparison Snapshot" at bounding box center [760, 309] width 527 height 23
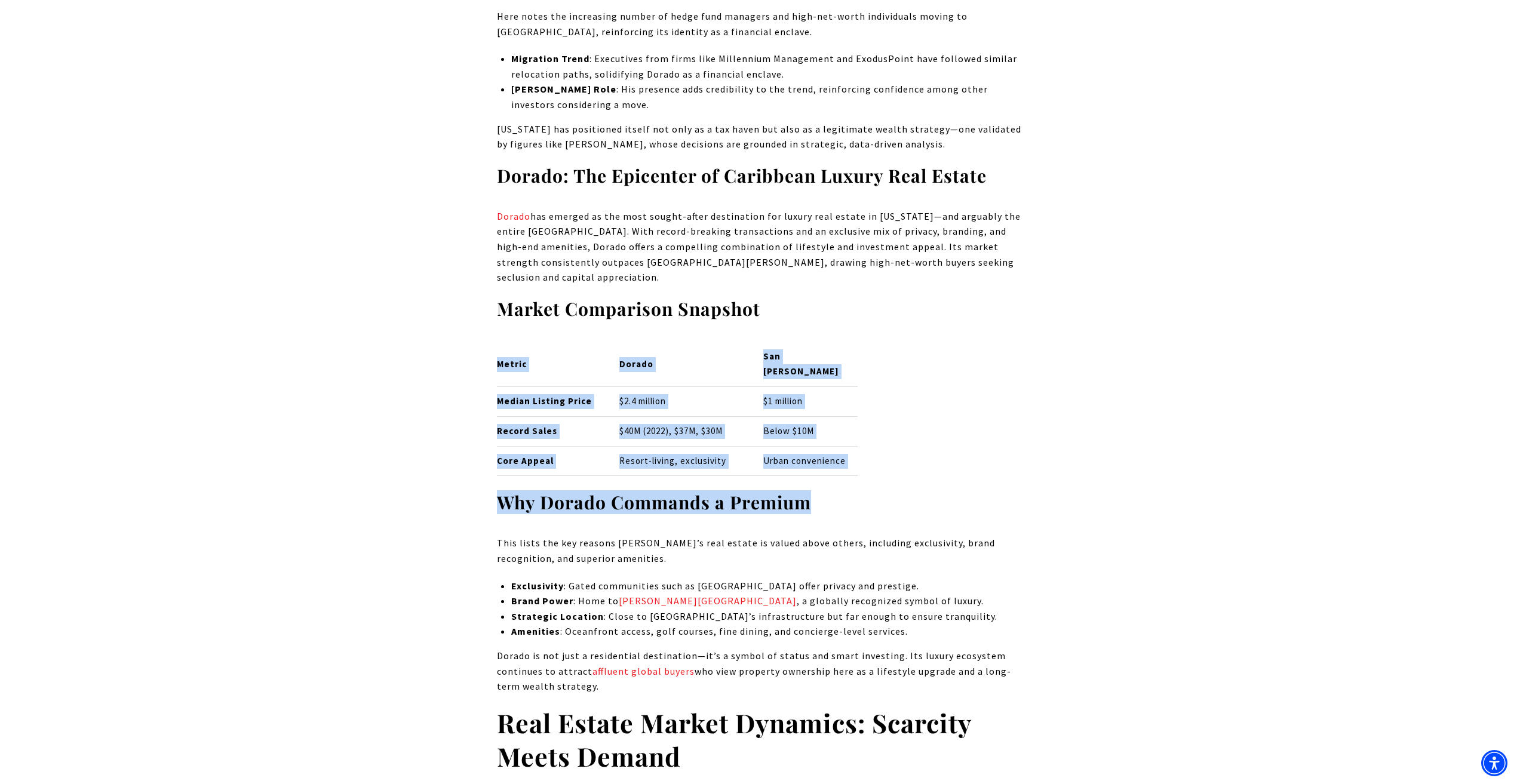
drag, startPoint x: 496, startPoint y: 367, endPoint x: 950, endPoint y: 493, distance: 471.2
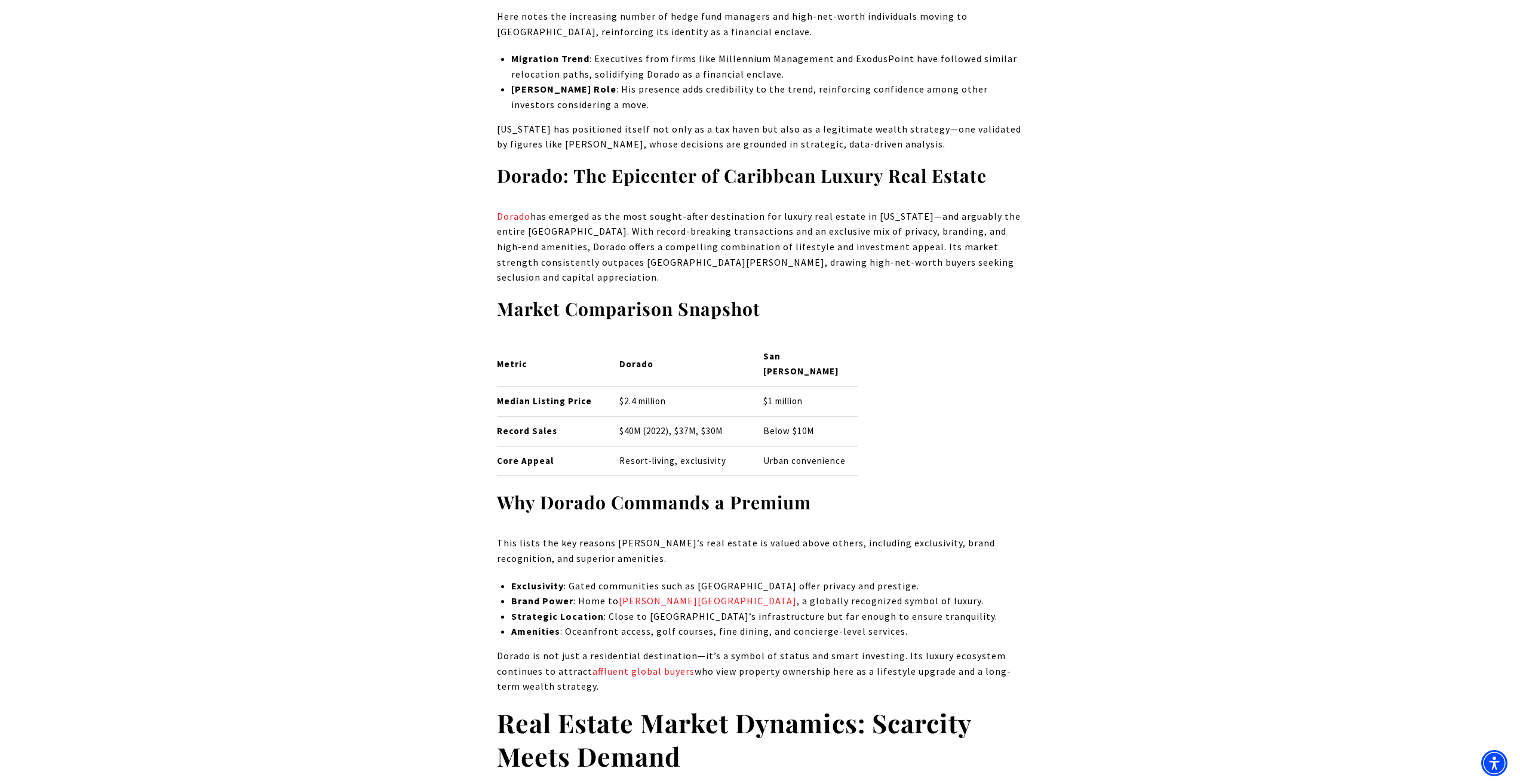
click at [951, 264] on p "Dorado has emerged as the most sought-after destination for luxury real estate …" at bounding box center [760, 247] width 527 height 76
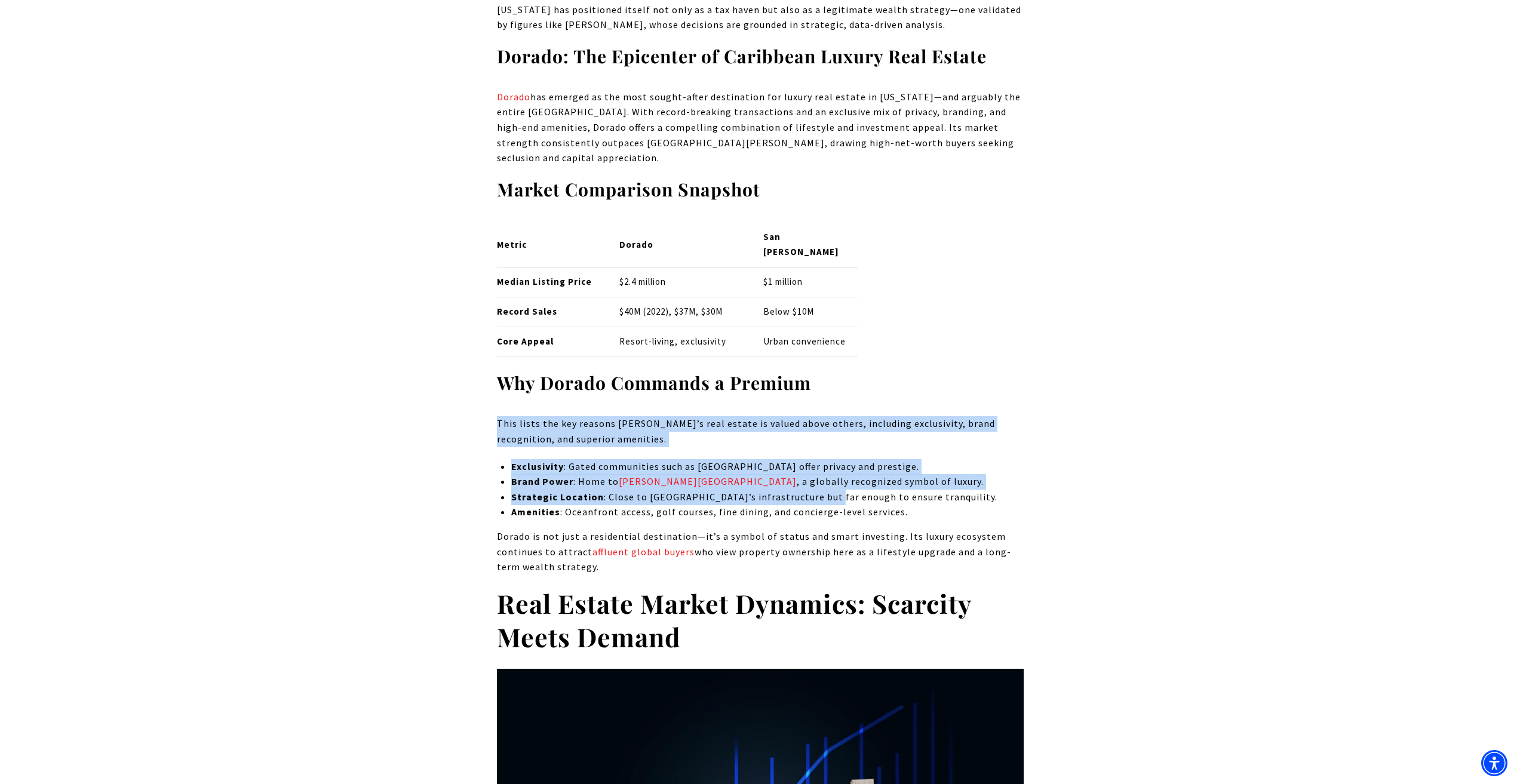
drag, startPoint x: 816, startPoint y: 495, endPoint x: 457, endPoint y: 414, distance: 368.0
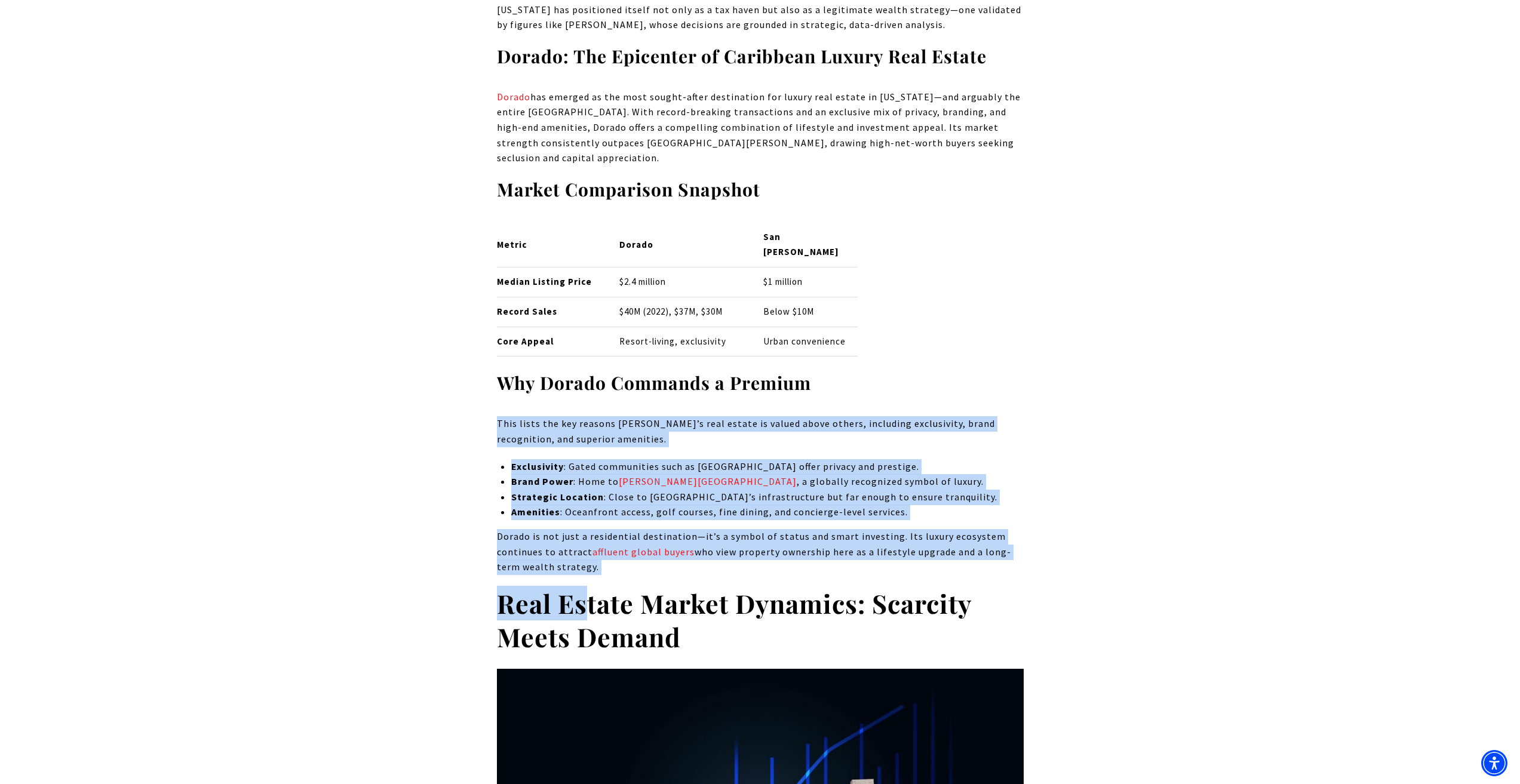
drag, startPoint x: 492, startPoint y: 418, endPoint x: 592, endPoint y: 579, distance: 189.5
drag, startPoint x: 577, startPoint y: 565, endPoint x: 484, endPoint y: 408, distance: 182.5
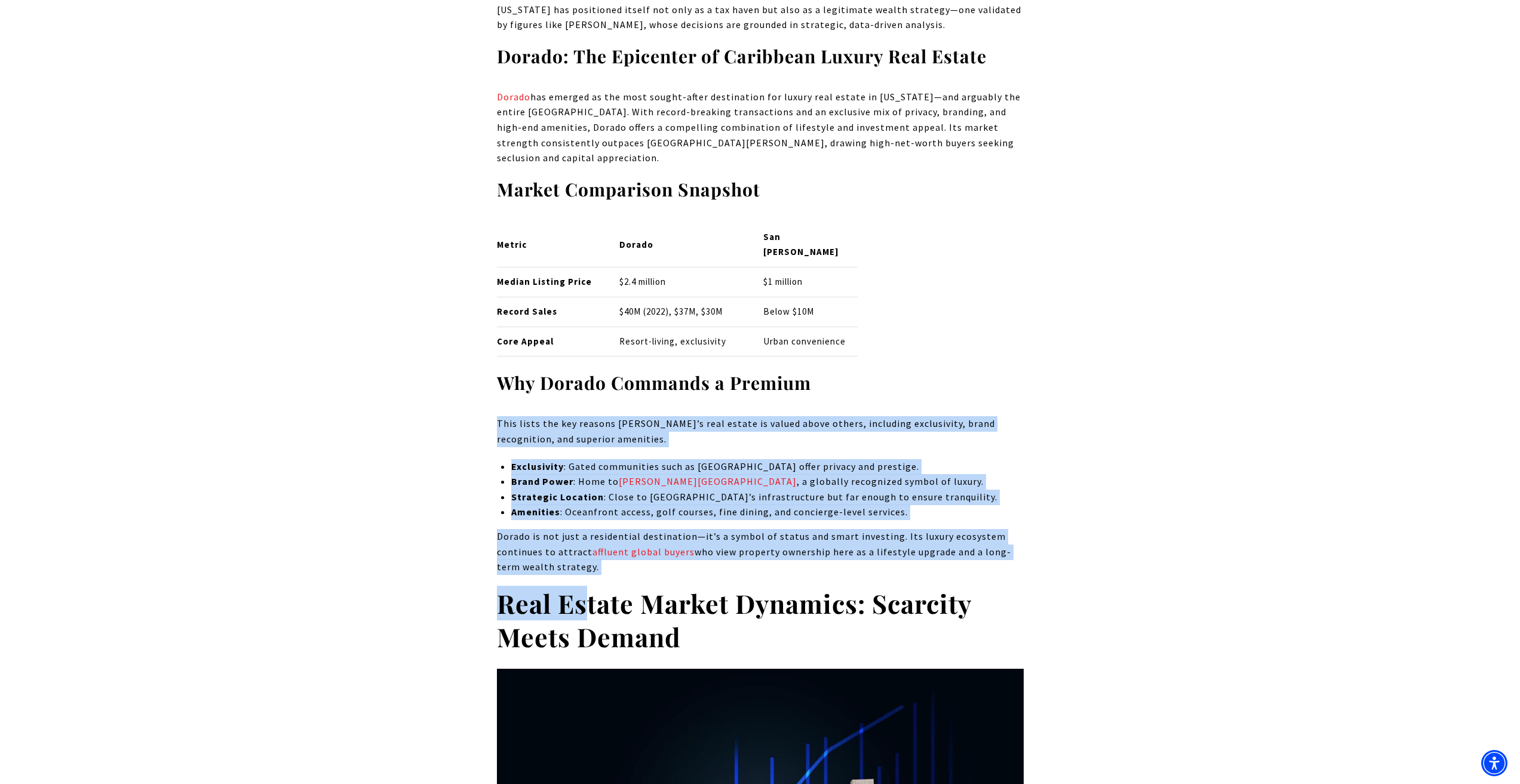
drag, startPoint x: 494, startPoint y: 393, endPoint x: 596, endPoint y: 580, distance: 213.0
drag, startPoint x: 567, startPoint y: 572, endPoint x: 496, endPoint y: 424, distance: 164.1
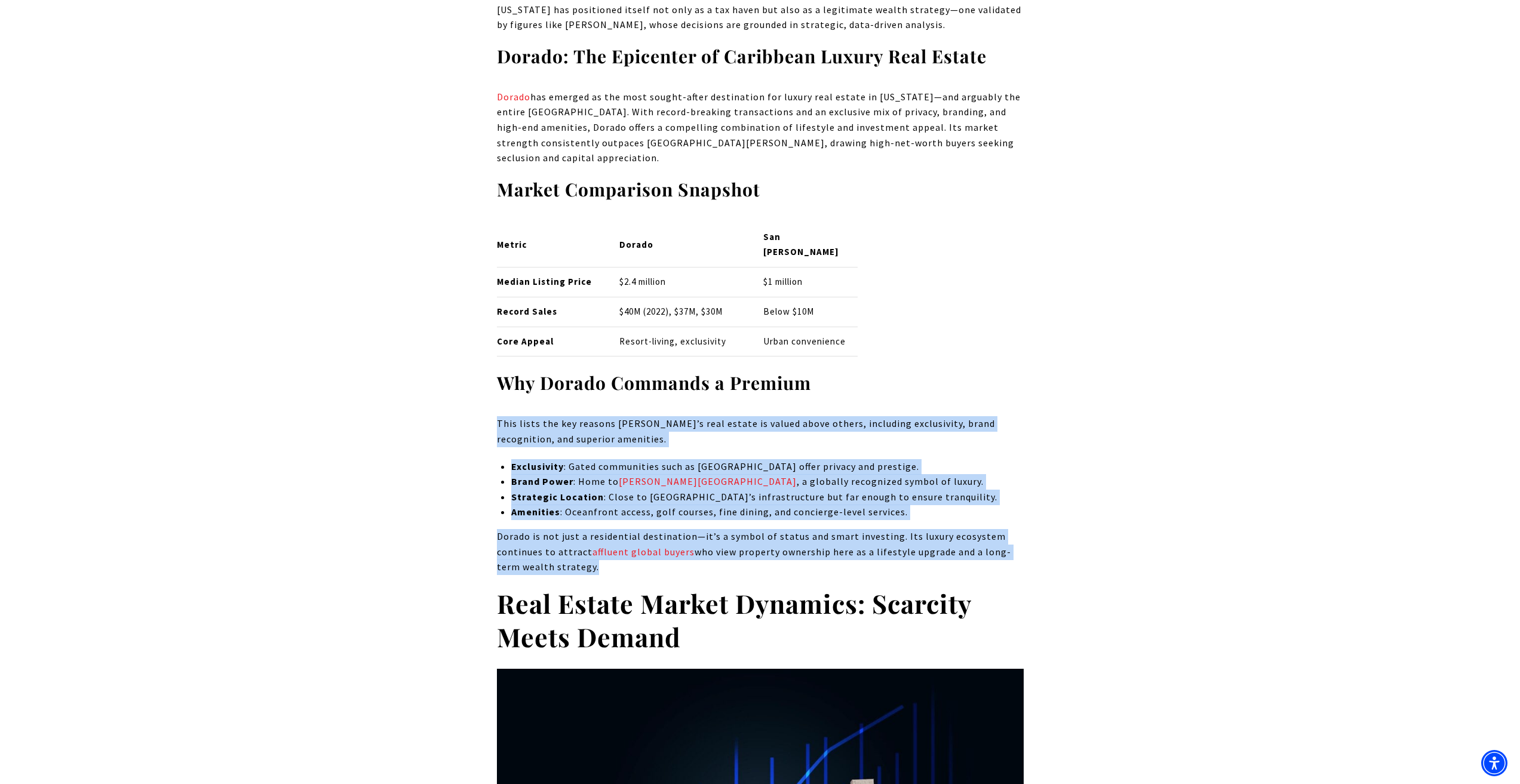
click at [782, 426] on p "This lists the key reasons [PERSON_NAME]’s real estate is valued above others, …" at bounding box center [760, 430] width 527 height 30
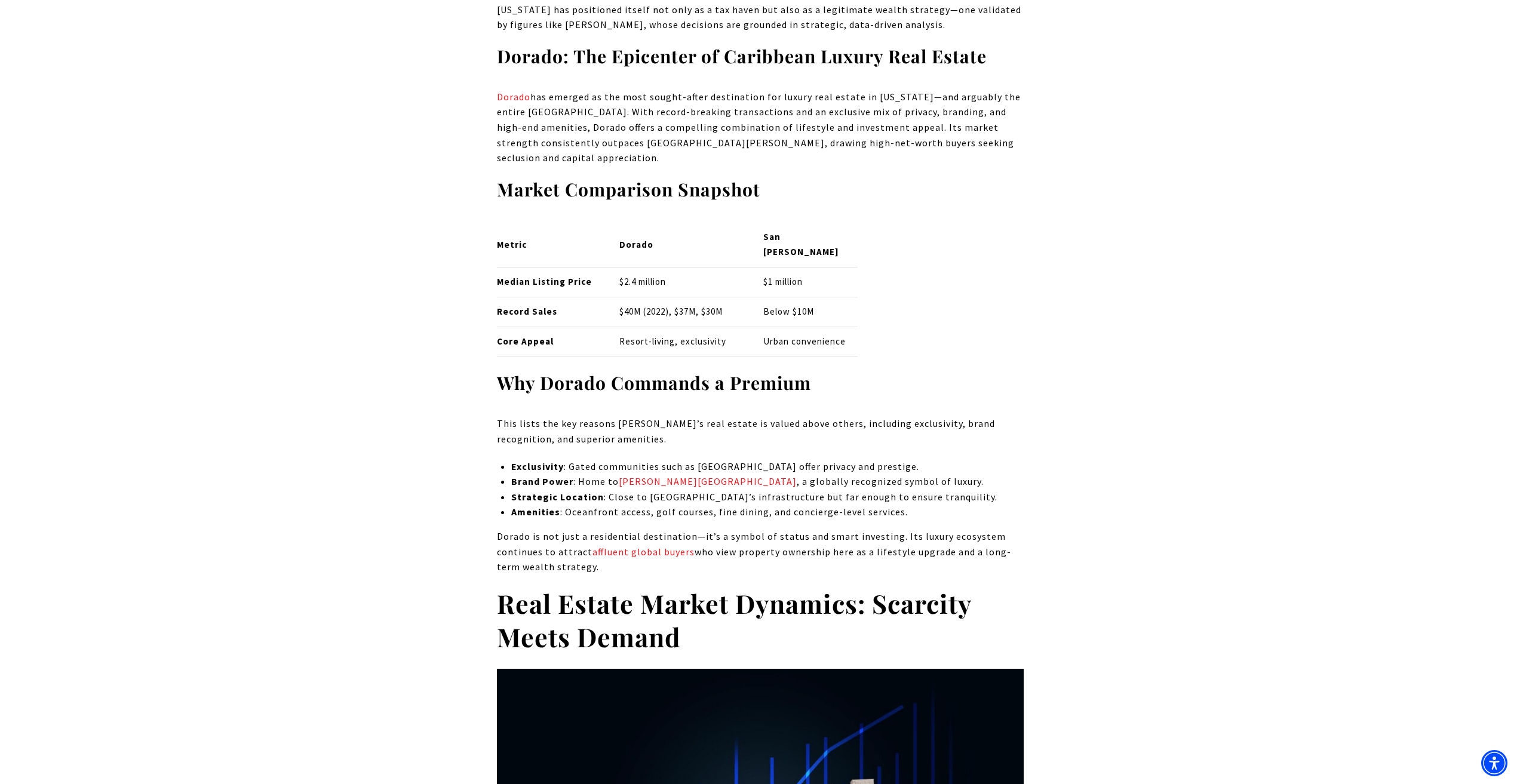
click at [926, 392] on h3 "Why Dorado Commands a Premium" at bounding box center [760, 383] width 527 height 23
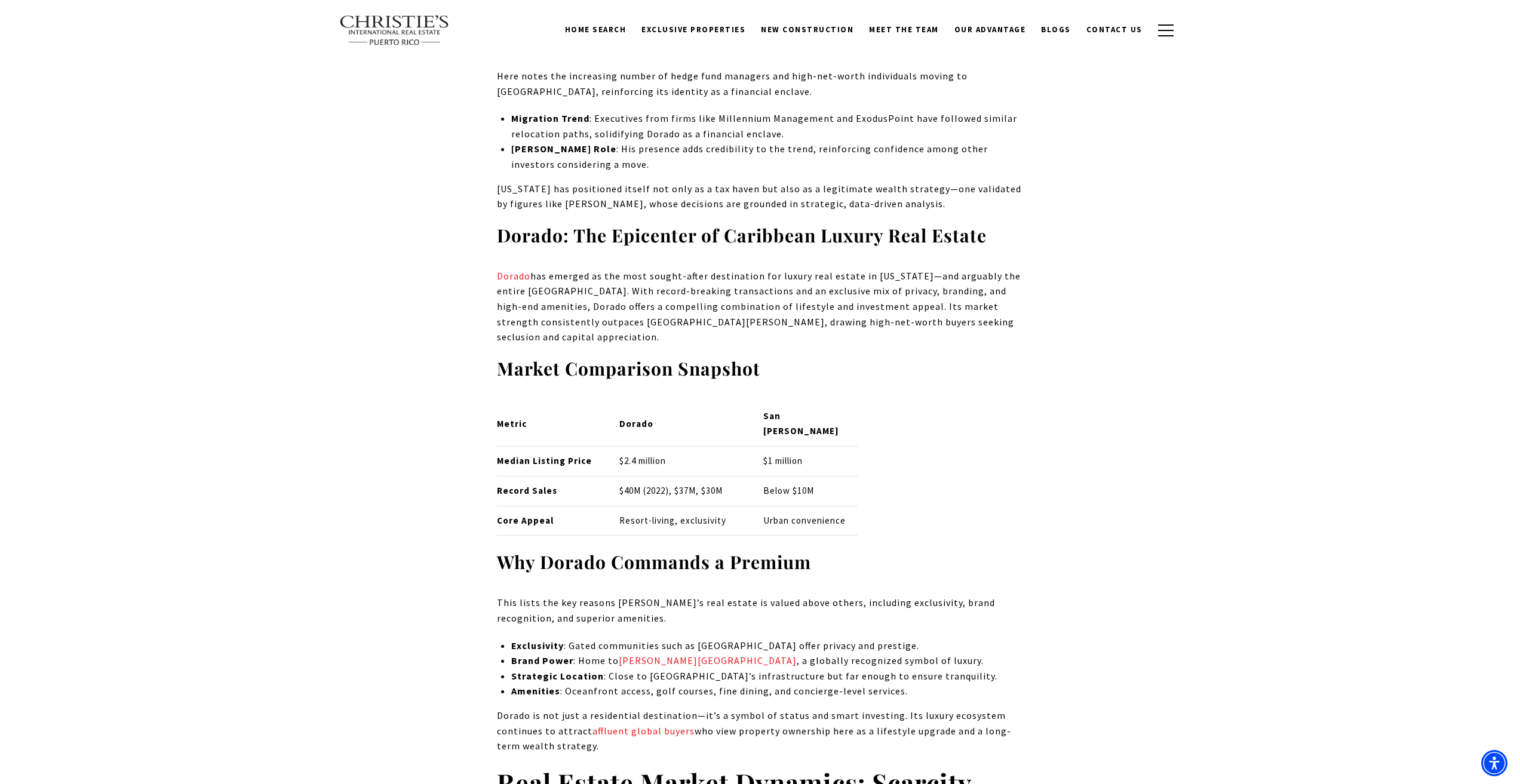
scroll to position [2329, 0]
